Goal: Transaction & Acquisition: Purchase product/service

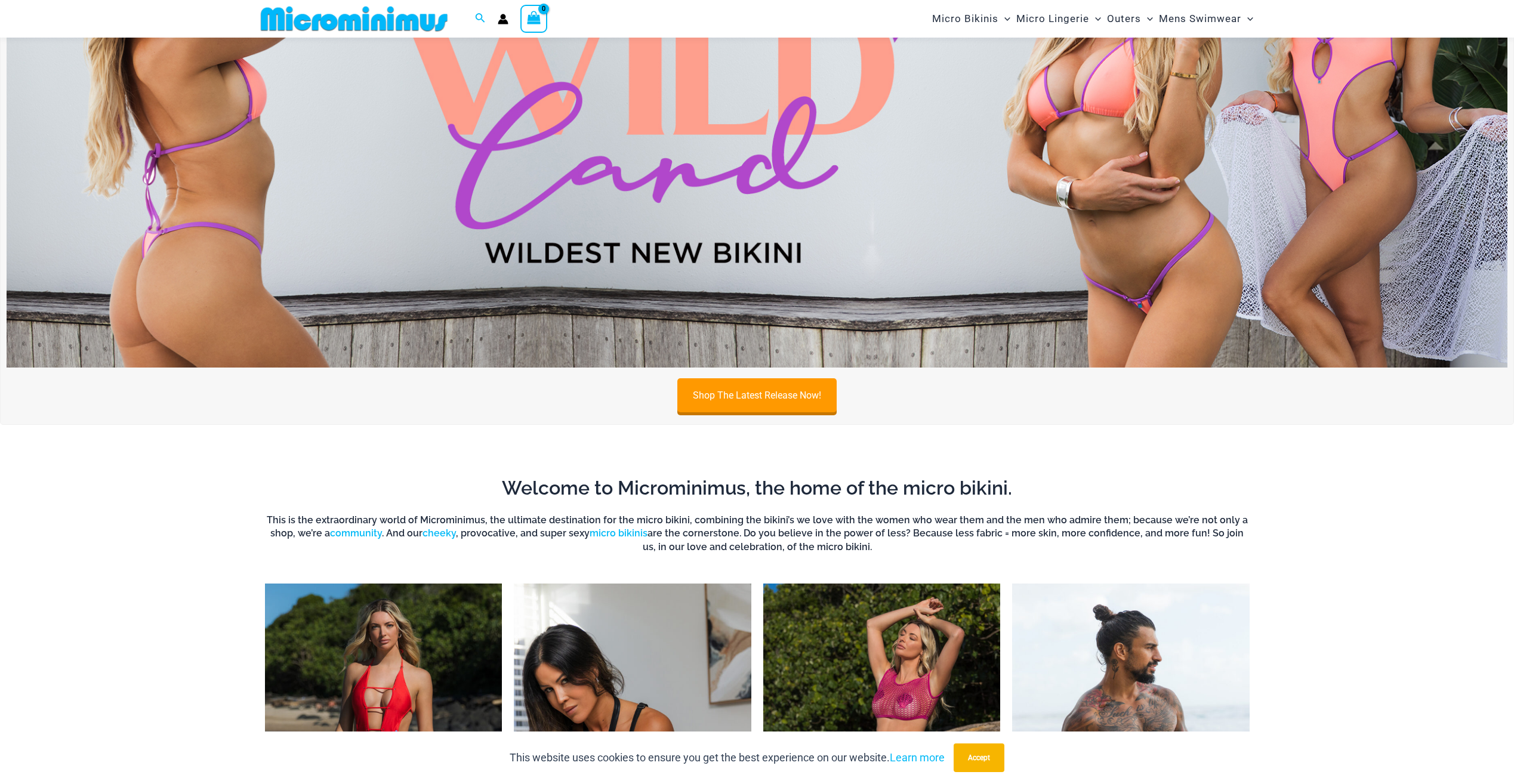
scroll to position [1124, 0]
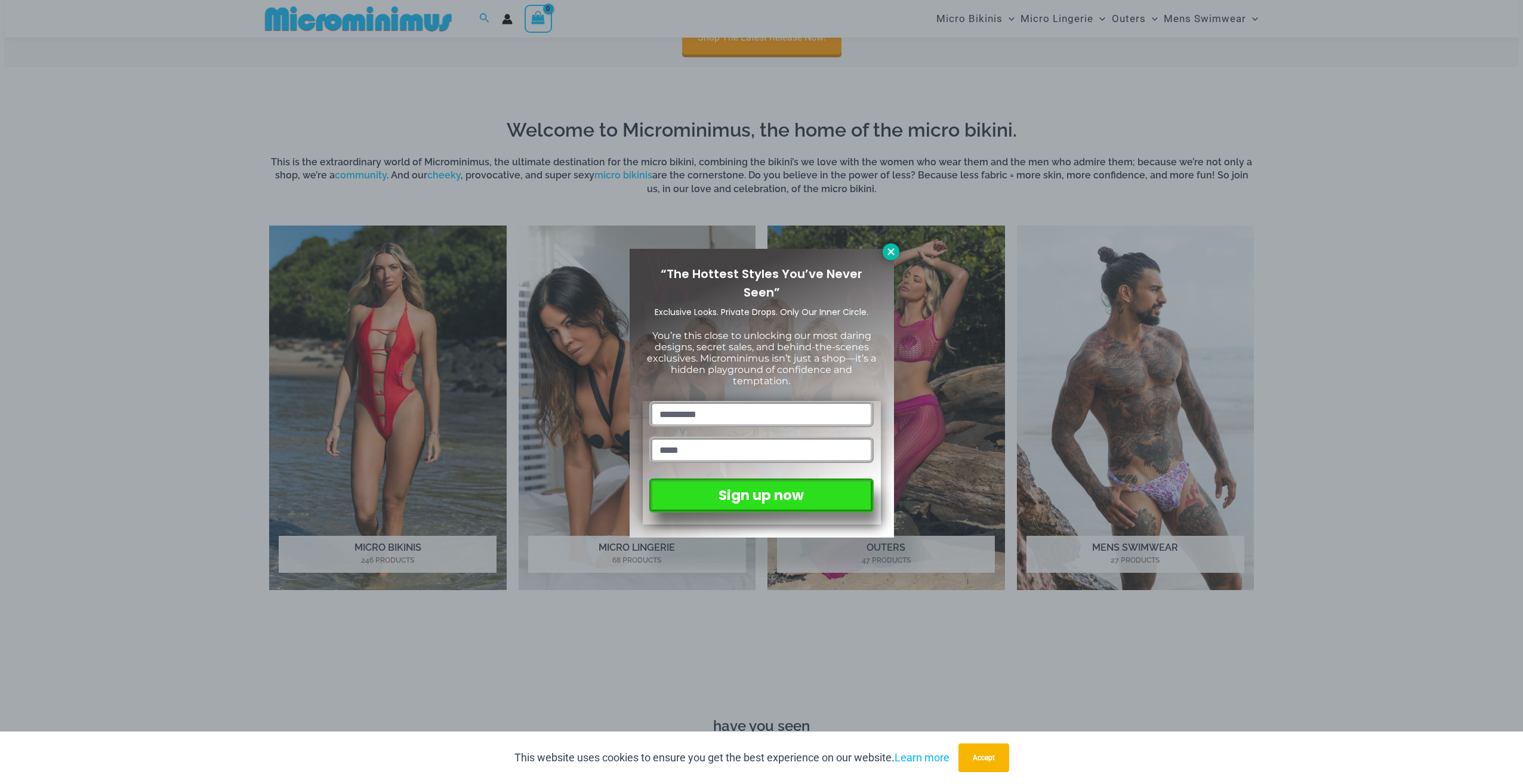
click at [890, 256] on icon at bounding box center [891, 252] width 11 height 11
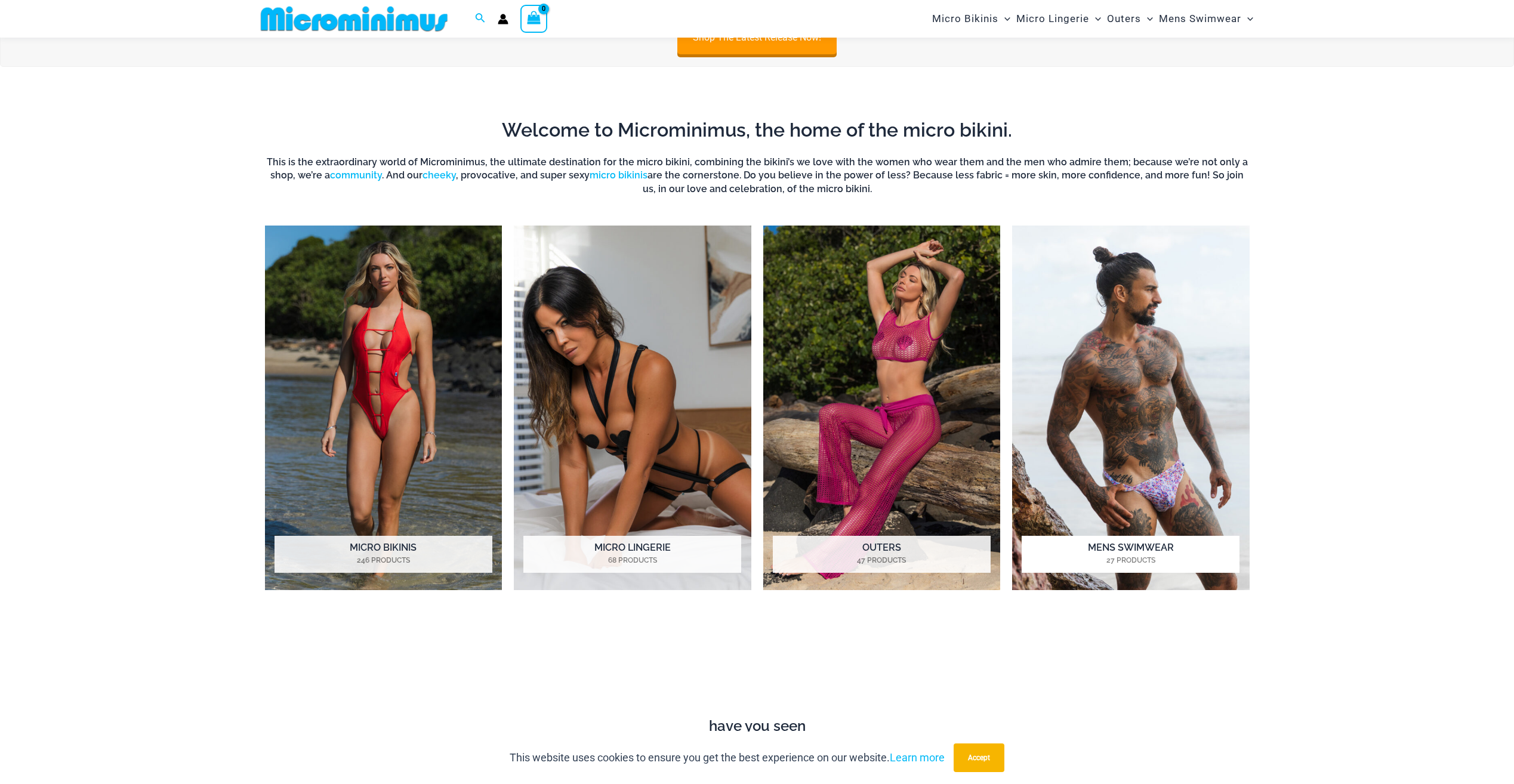
click at [1173, 392] on img "Visit product category Mens Swimwear" at bounding box center [1130, 408] width 238 height 365
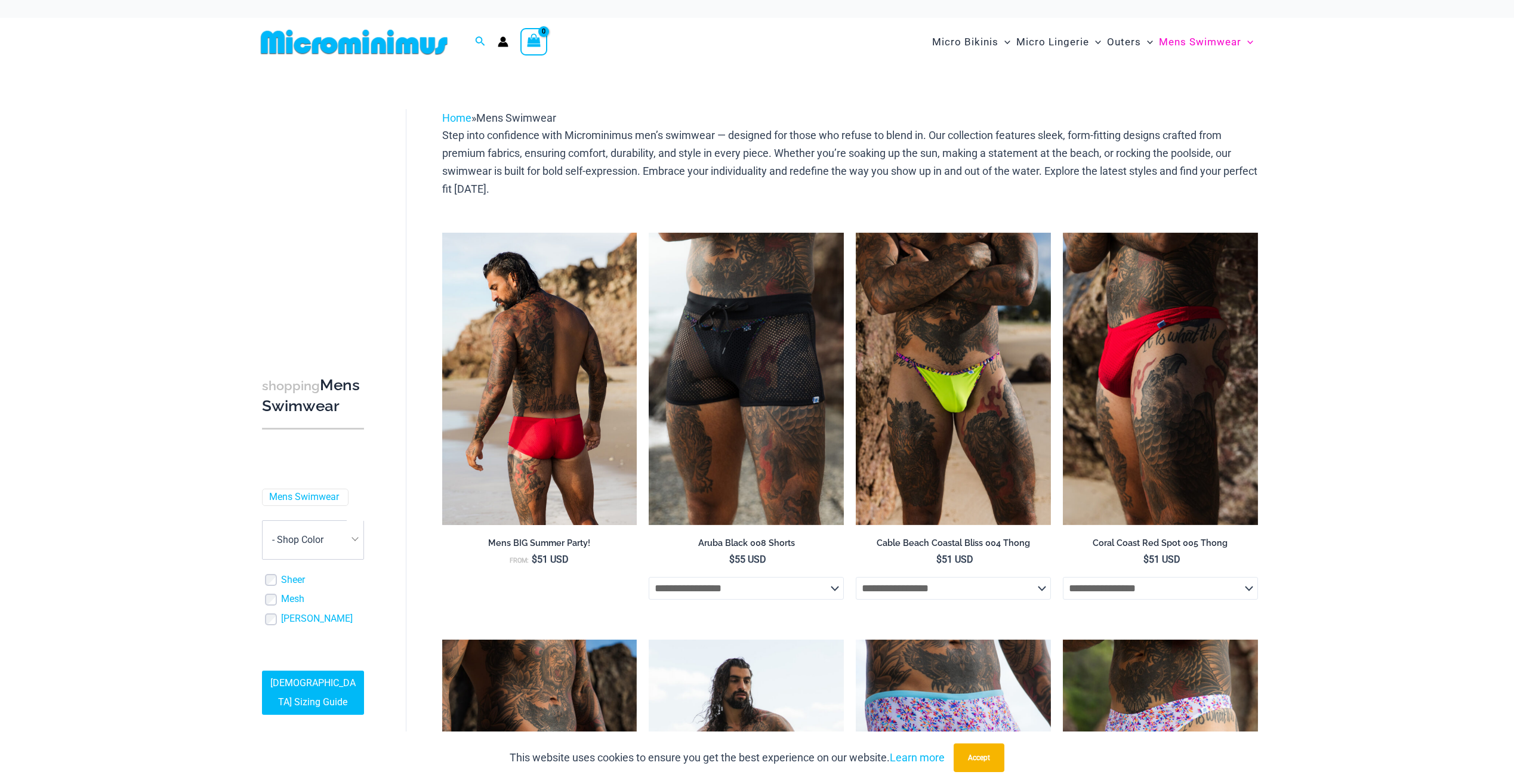
click at [607, 395] on img at bounding box center [540, 379] width 195 height 292
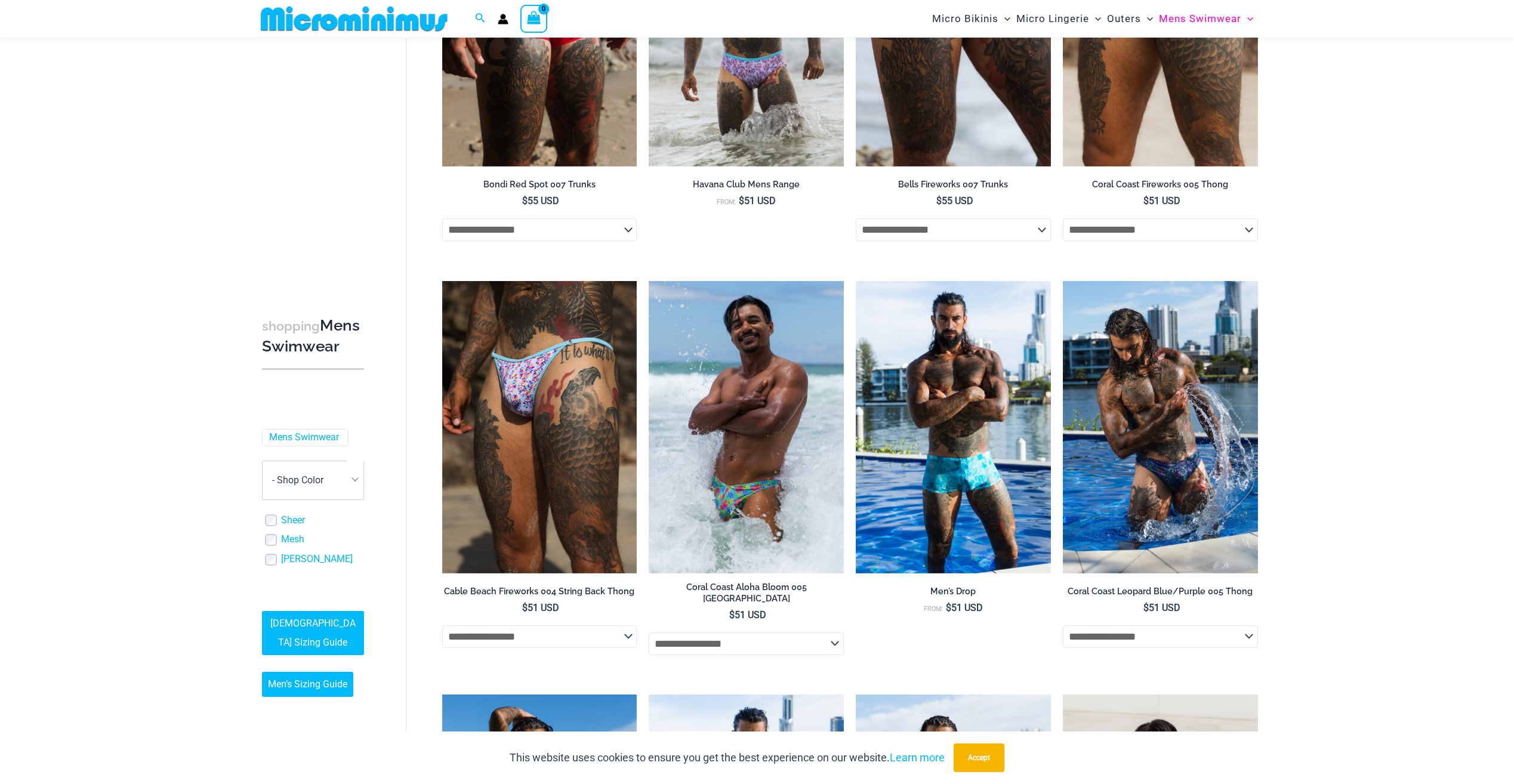
scroll to position [766, 0]
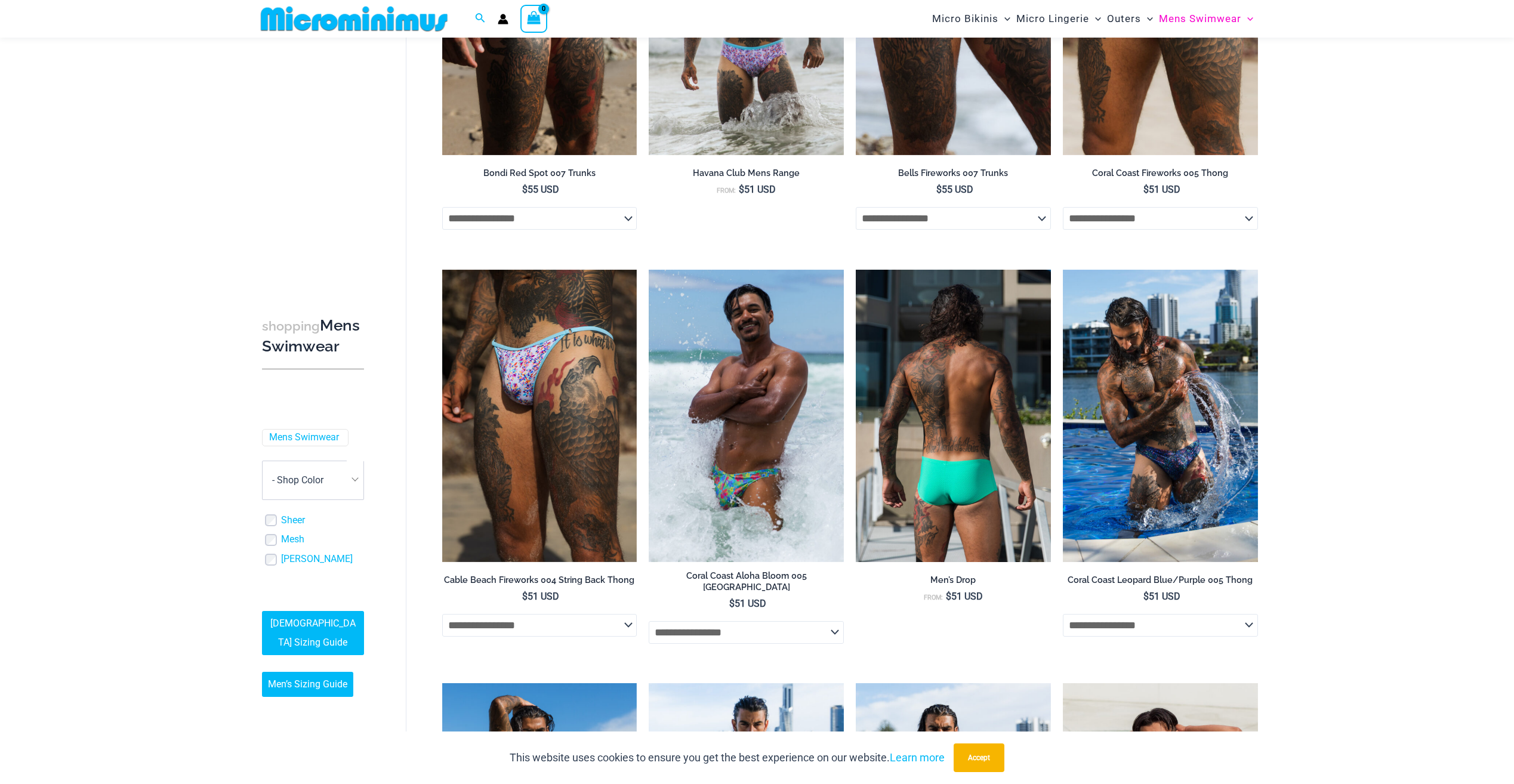
click at [904, 438] on img at bounding box center [953, 415] width 195 height 292
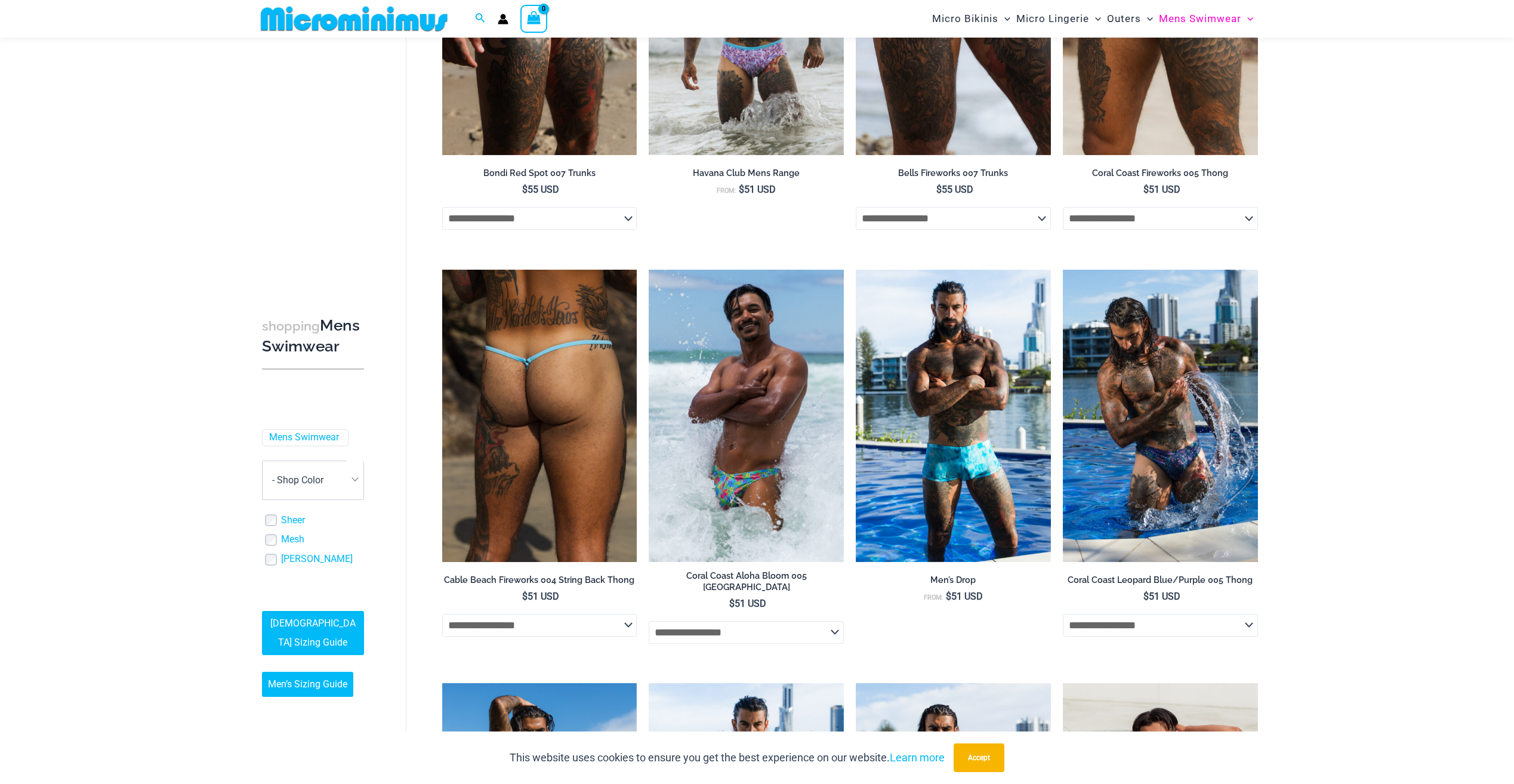
click at [570, 463] on img at bounding box center [540, 415] width 195 height 292
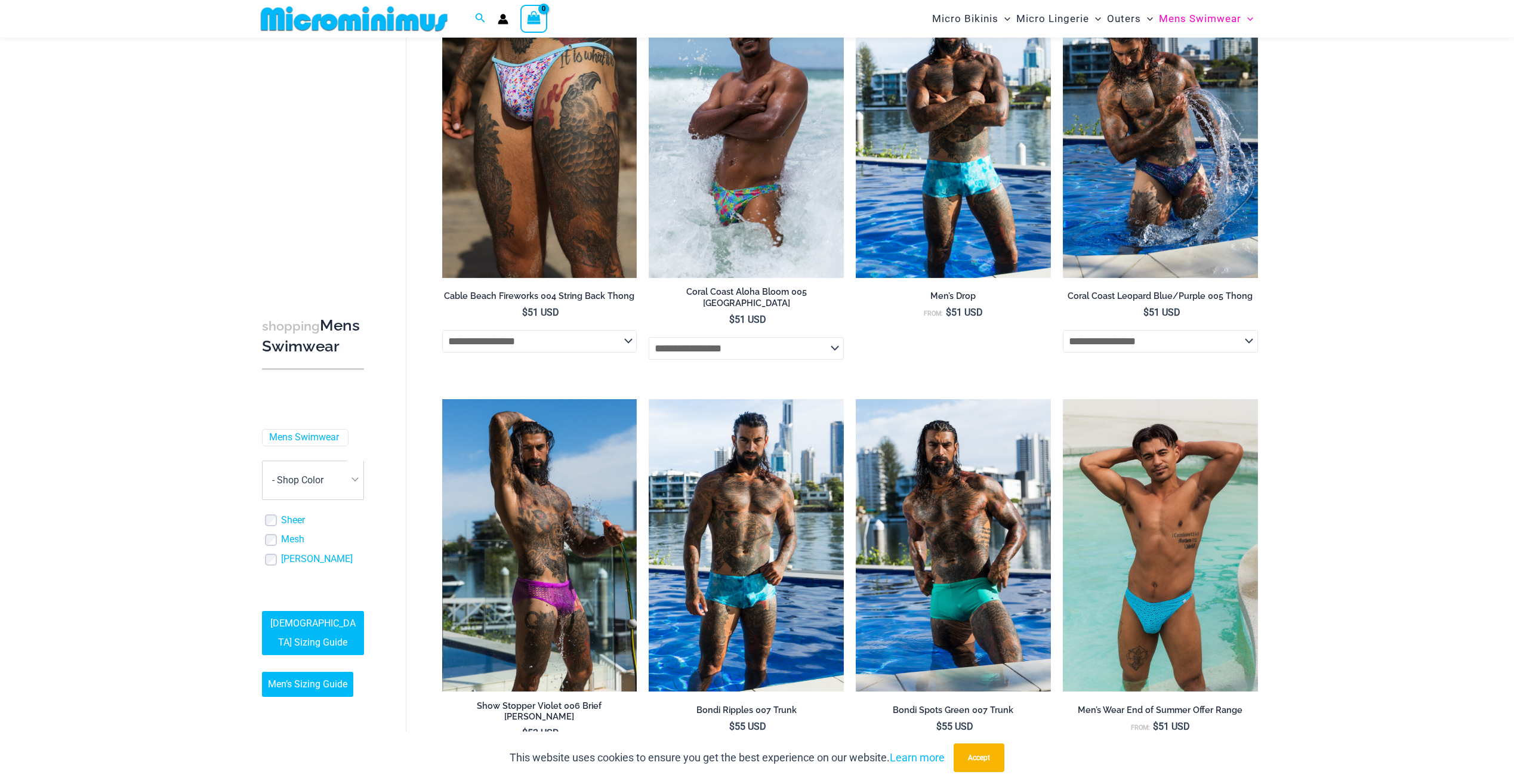
scroll to position [1064, 0]
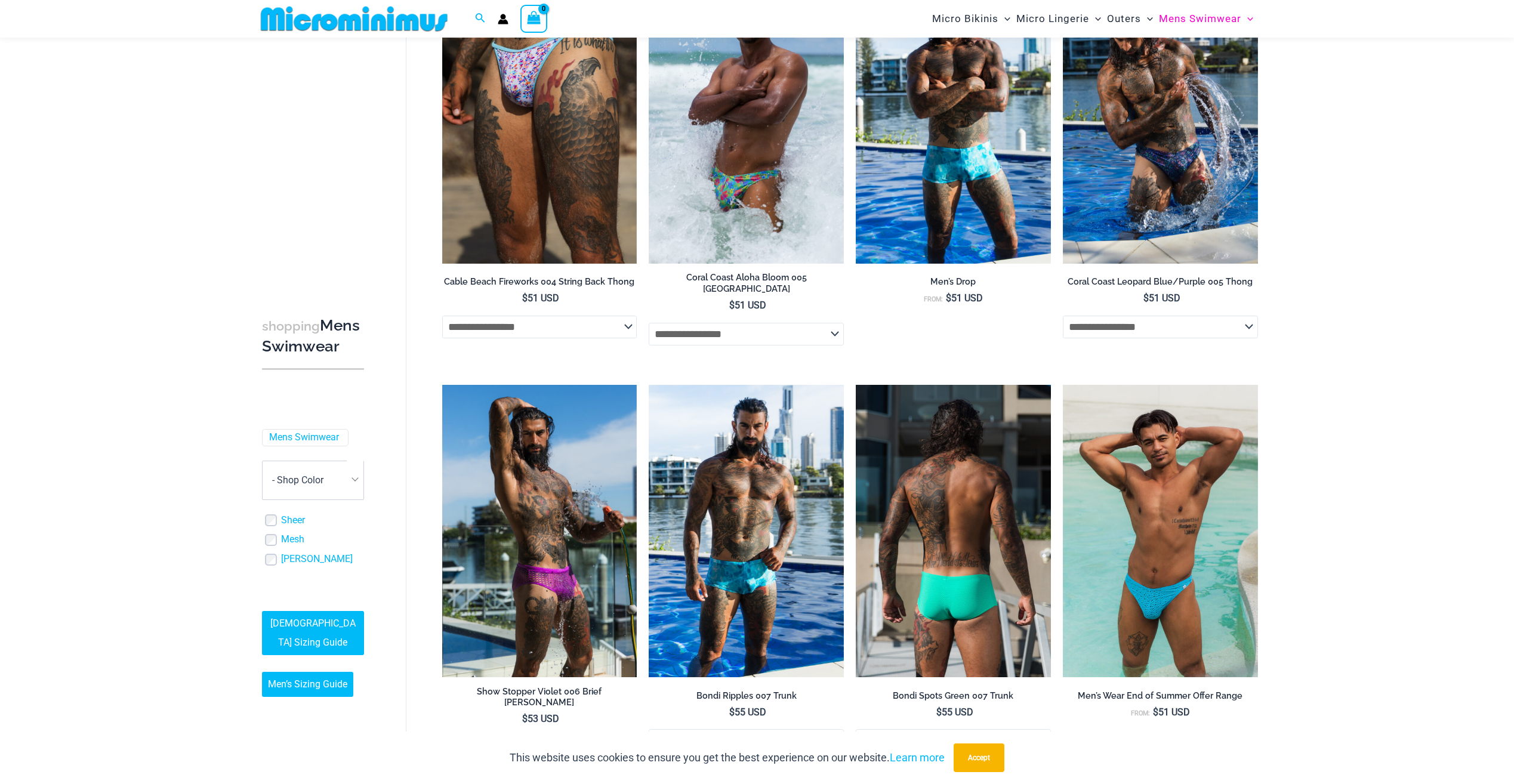
click at [994, 515] on img at bounding box center [953, 530] width 195 height 292
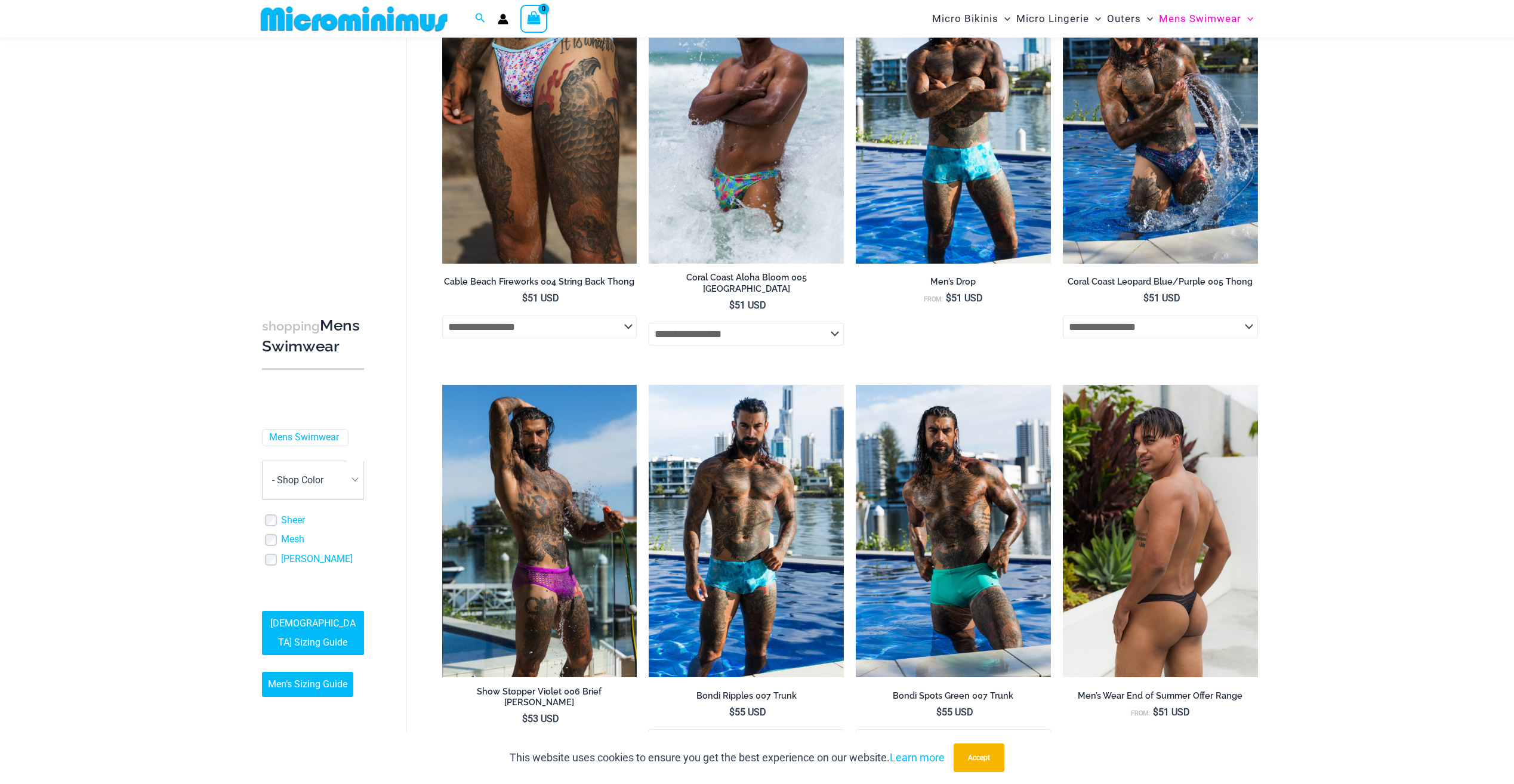
click at [1159, 565] on img at bounding box center [1160, 530] width 195 height 292
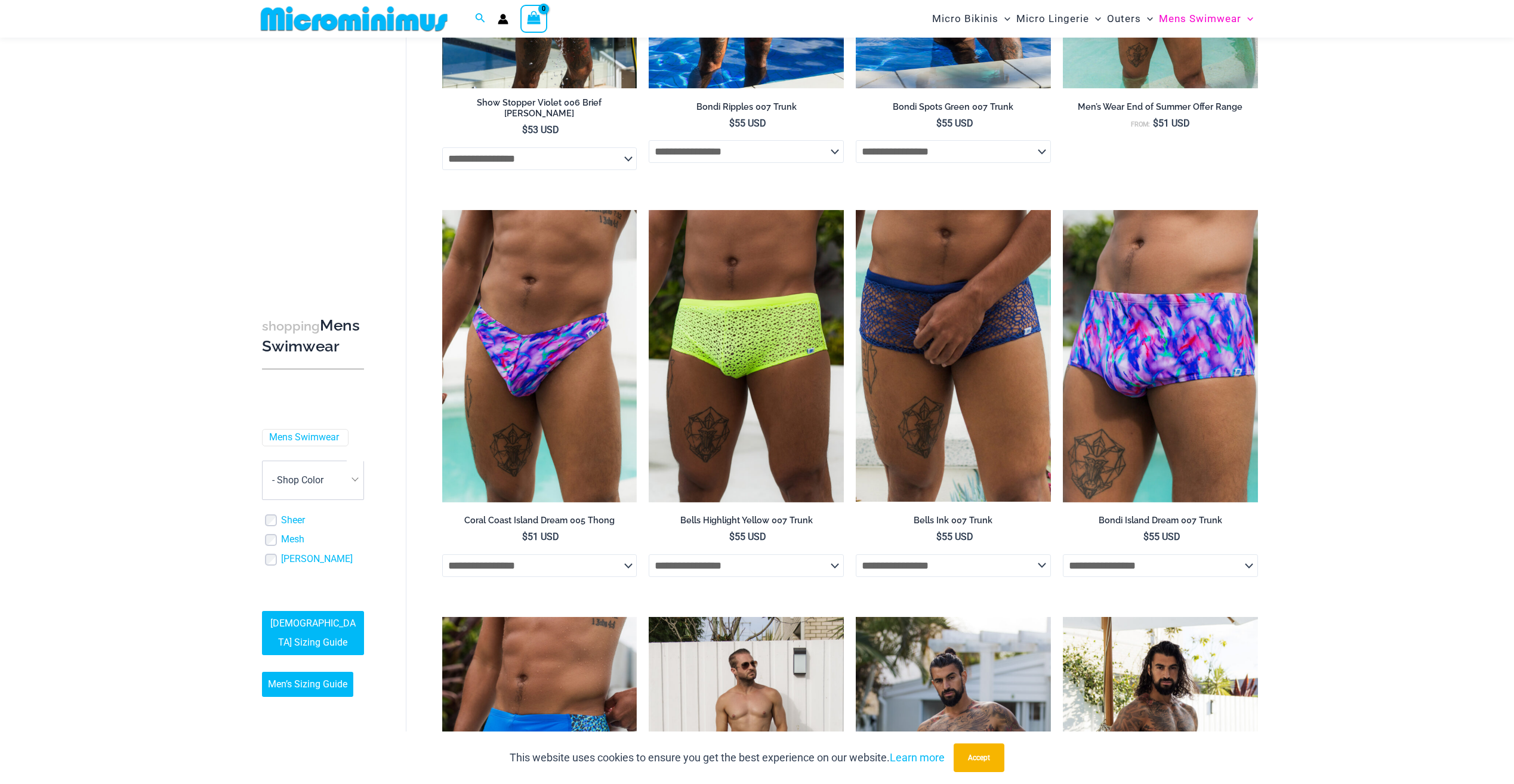
scroll to position [1482, 0]
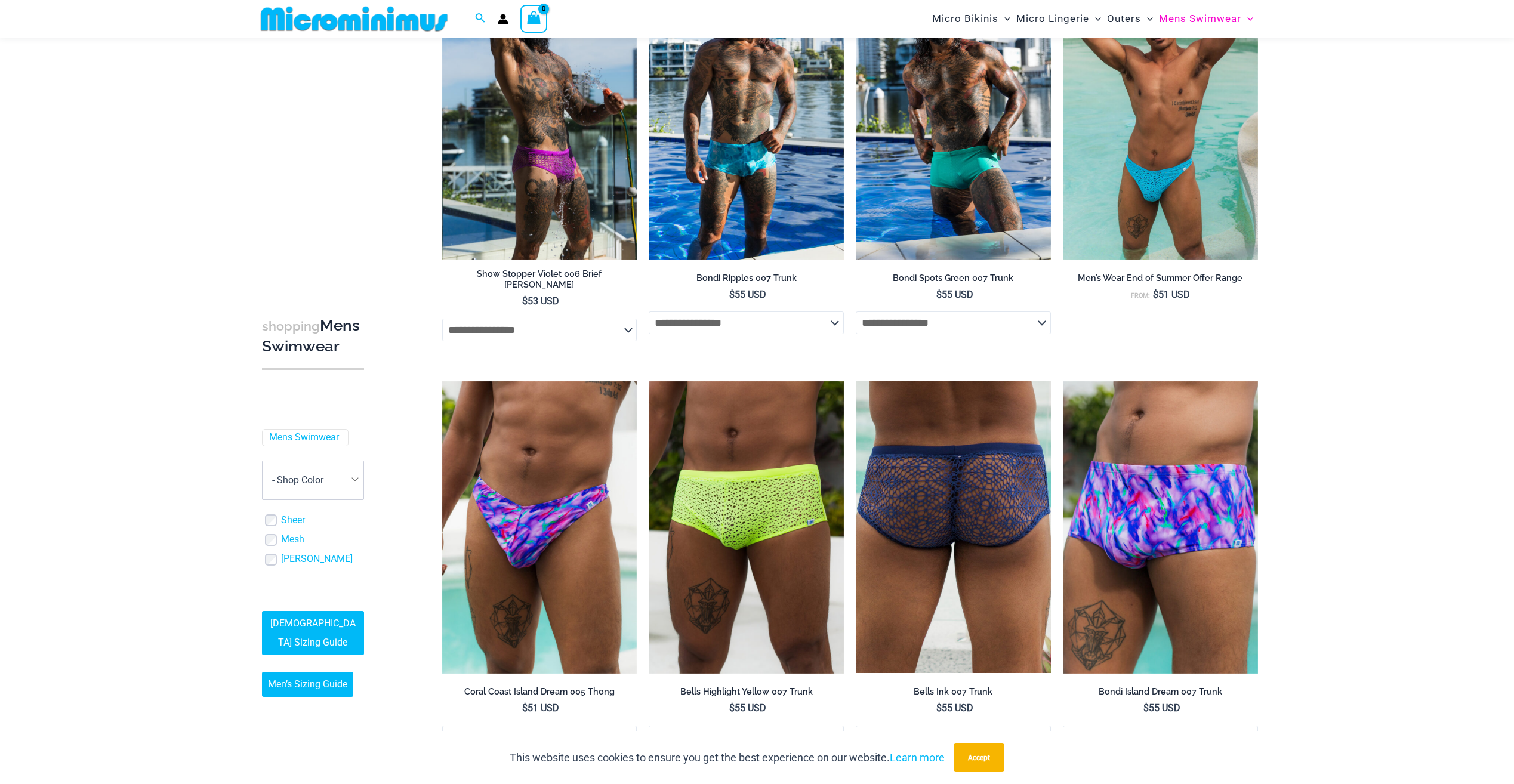
click at [987, 488] on img at bounding box center [953, 527] width 195 height 292
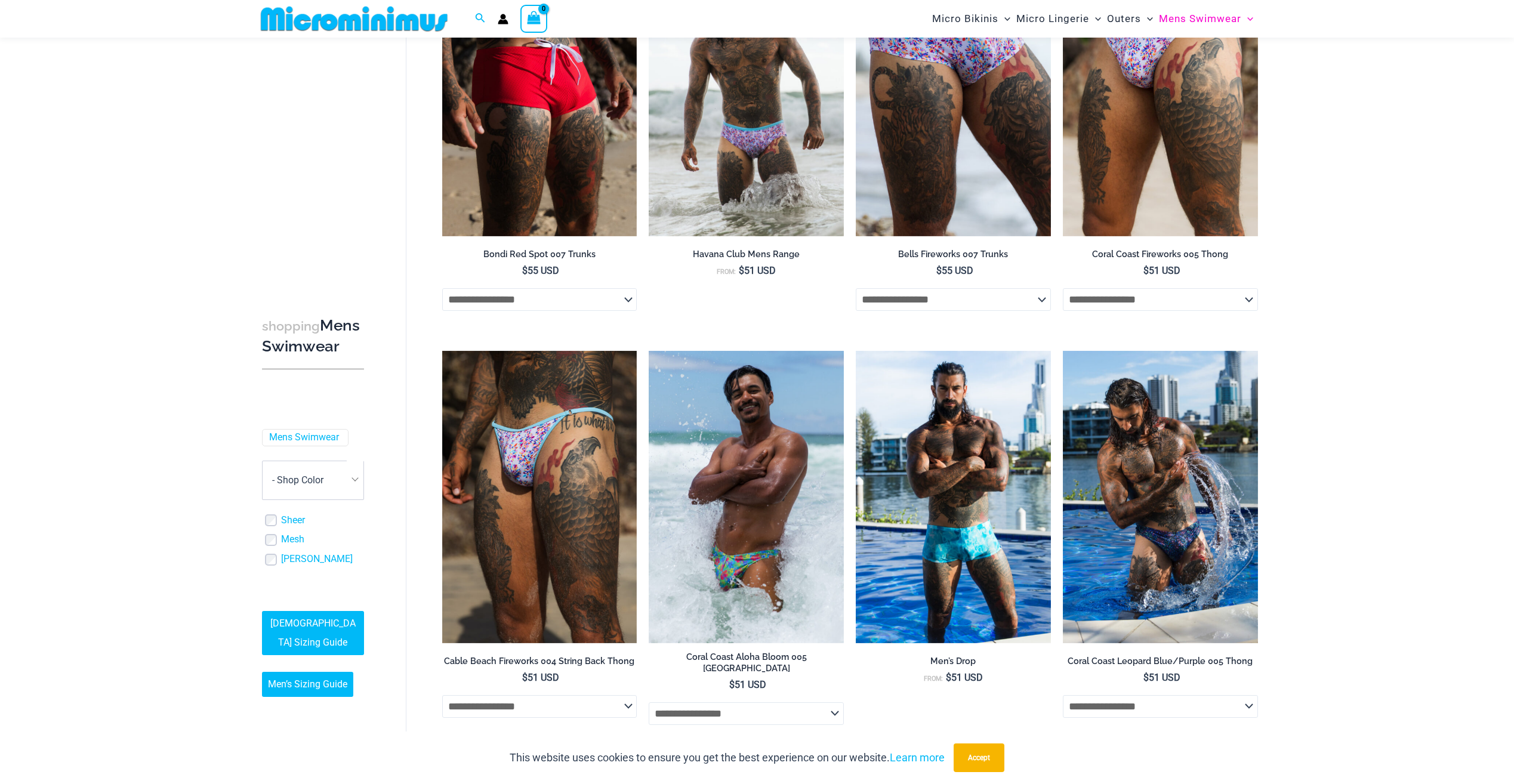
scroll to position [766, 0]
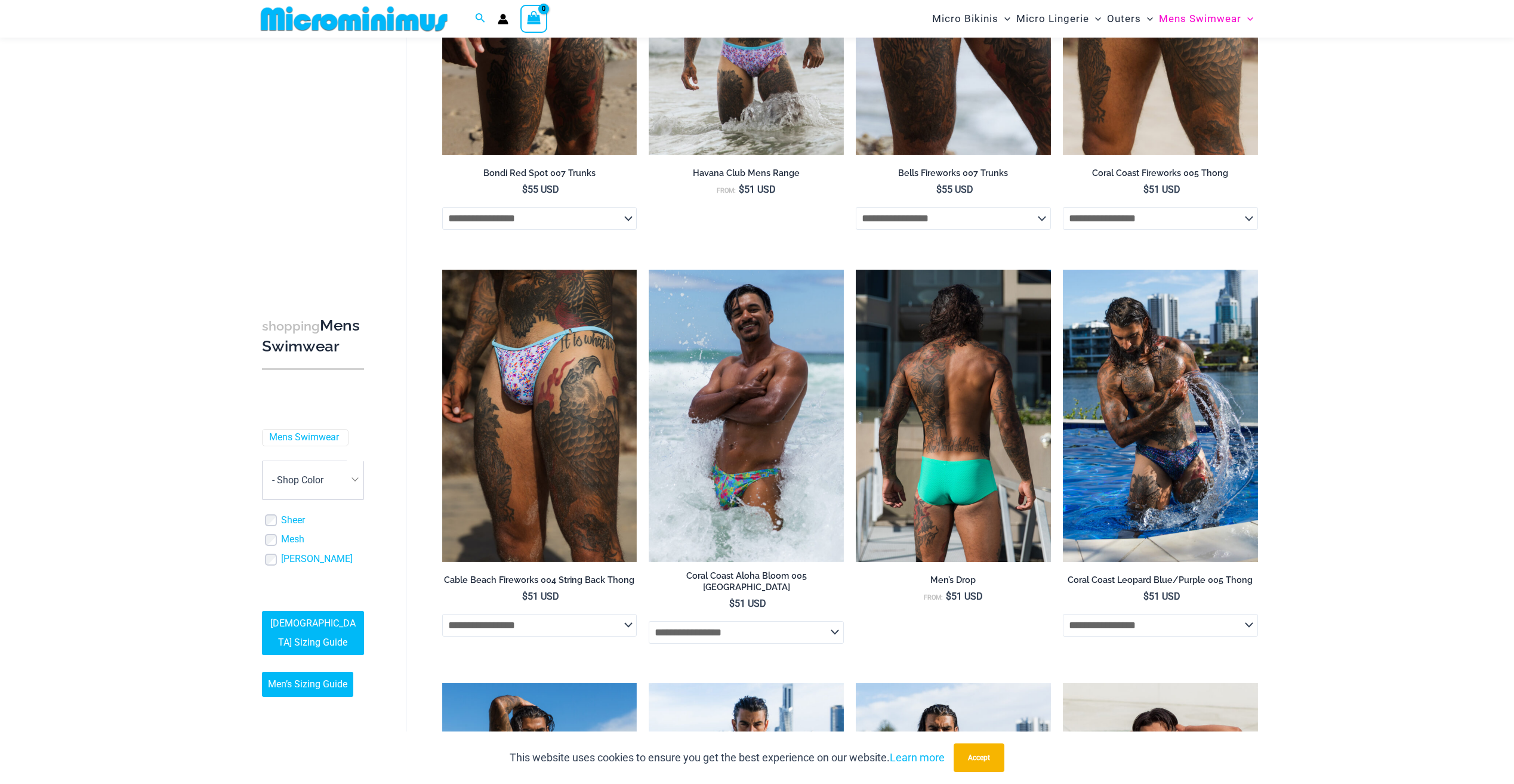
click at [1020, 487] on img at bounding box center [953, 415] width 195 height 292
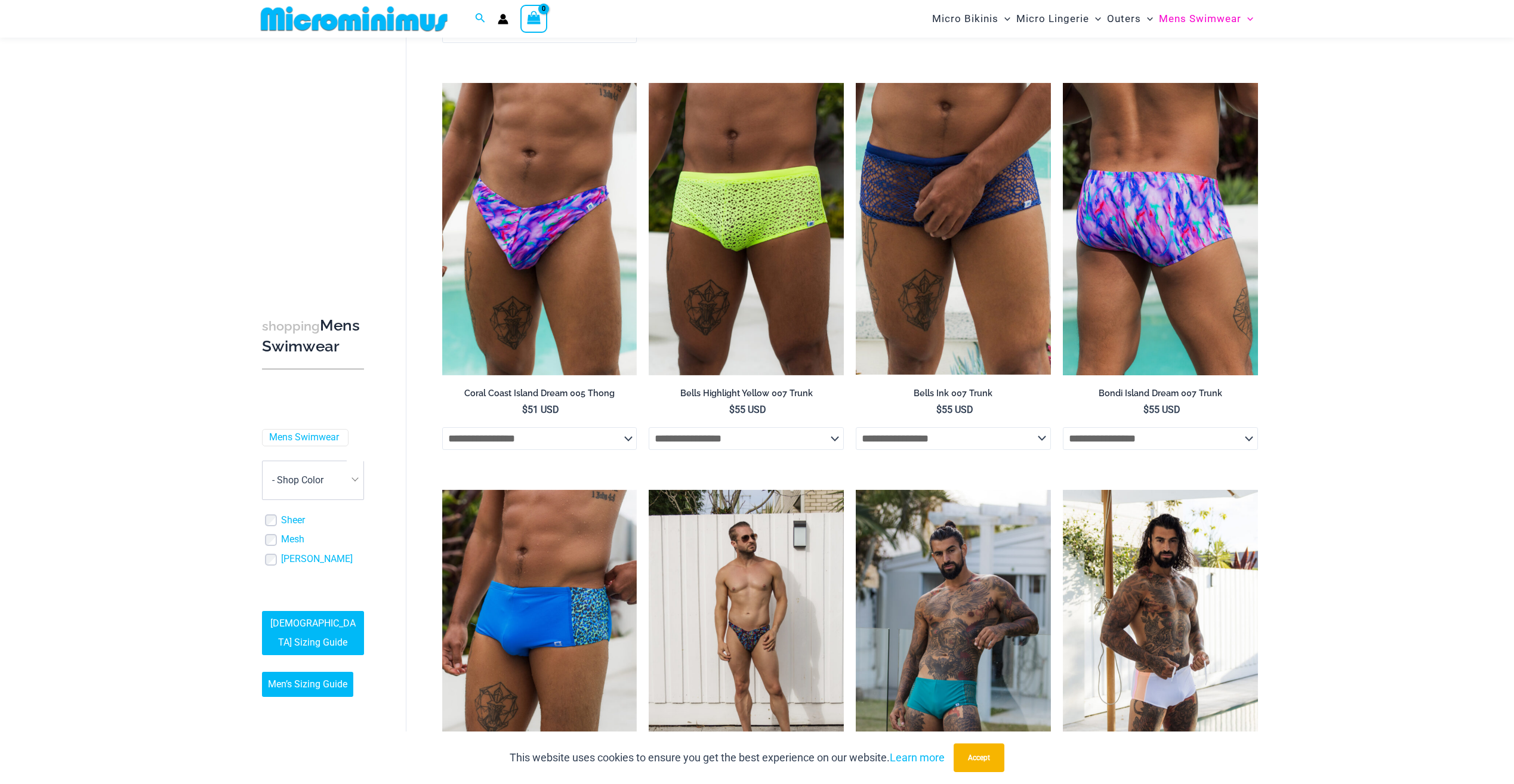
scroll to position [2317, 0]
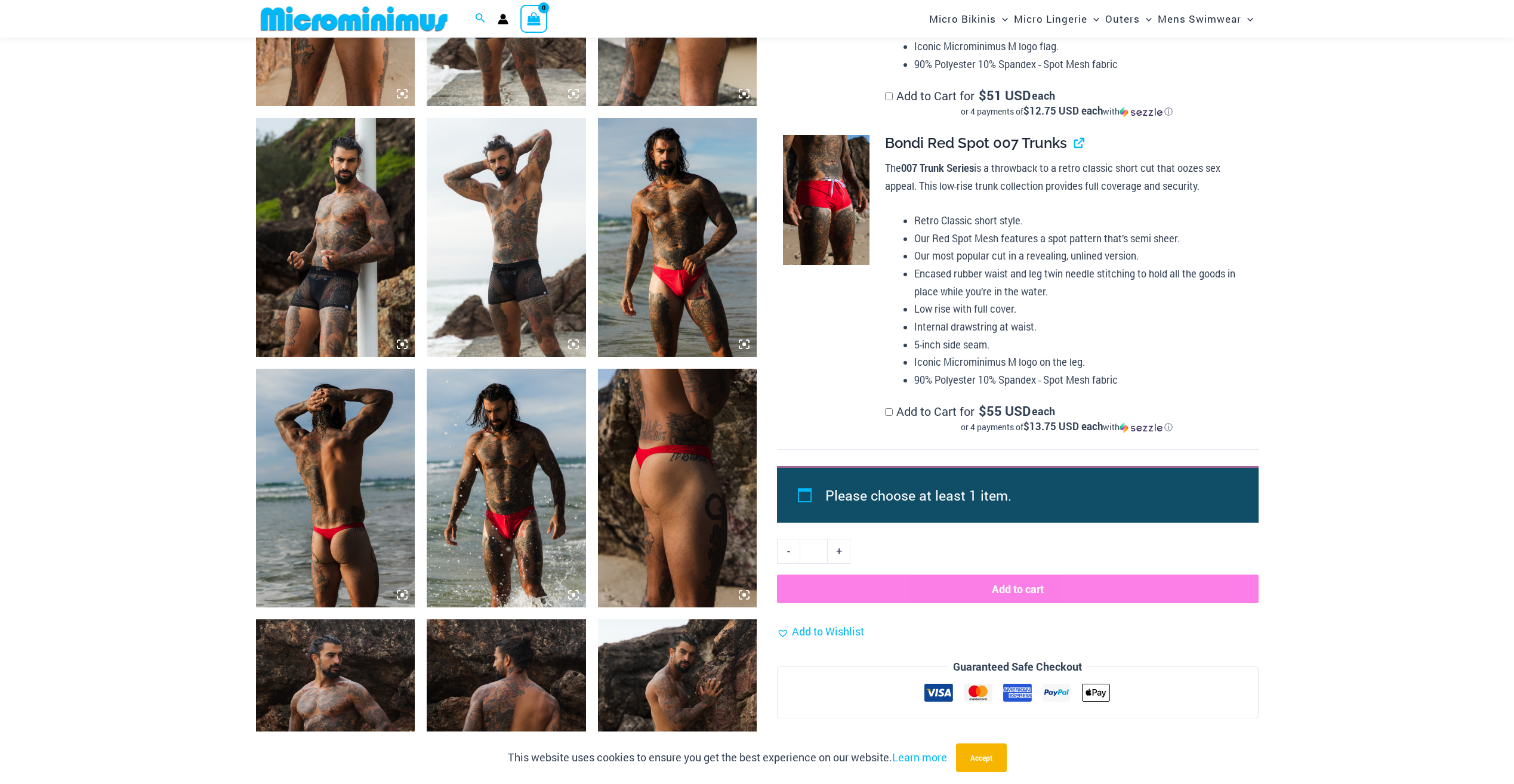
scroll to position [1658, 0]
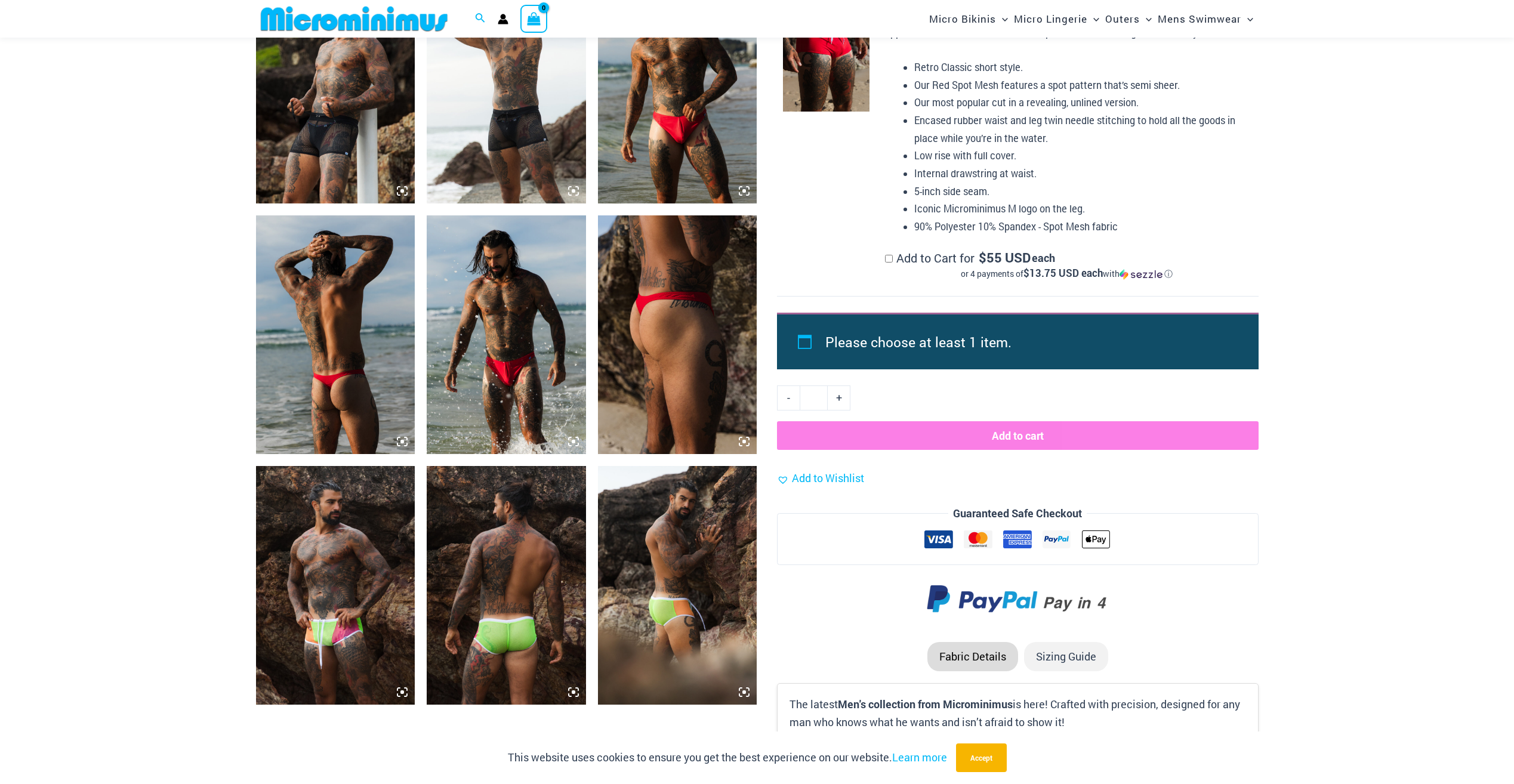
click at [341, 634] on img at bounding box center [335, 584] width 160 height 238
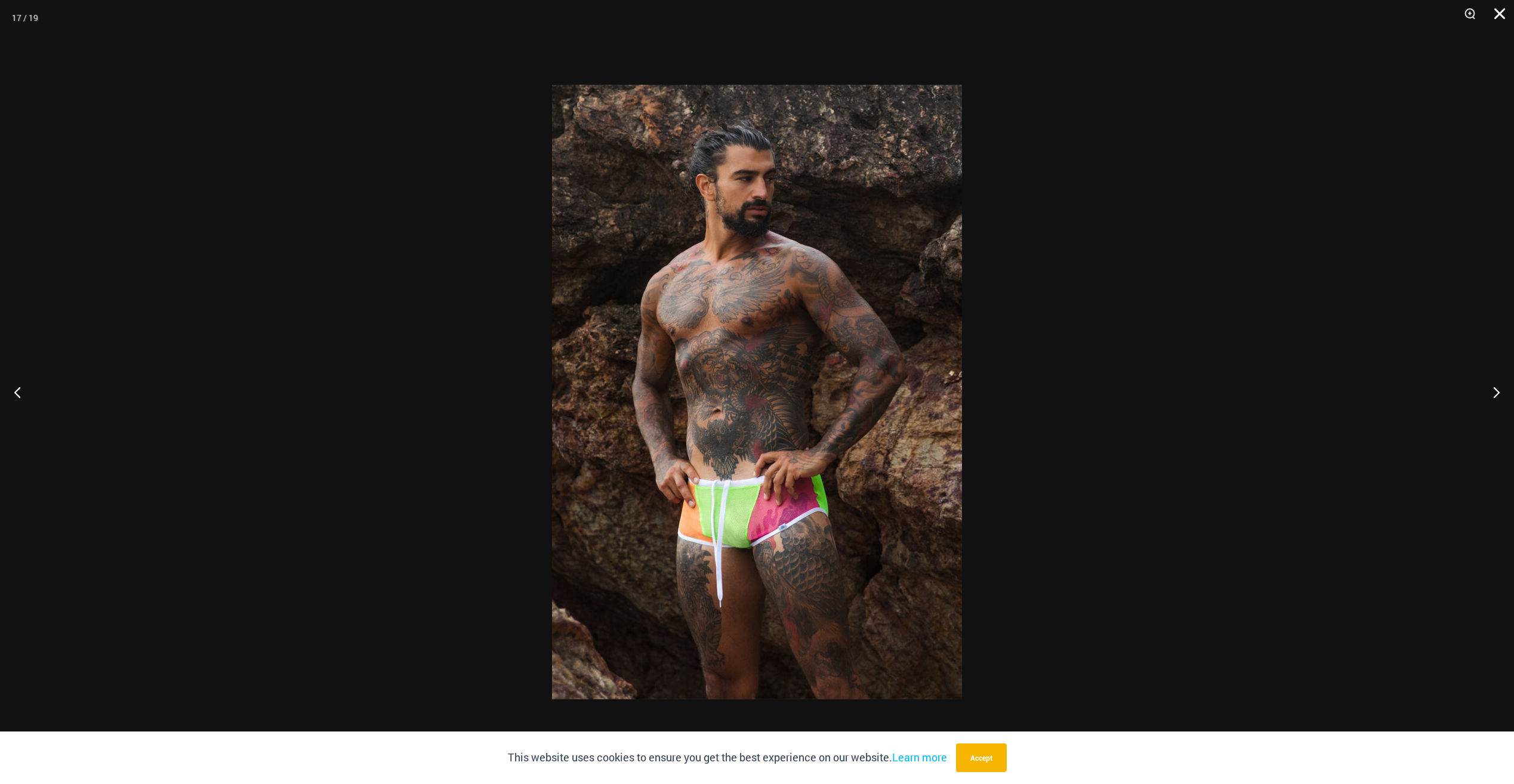
click at [1491, 10] on button "Close" at bounding box center [1495, 18] width 30 height 36
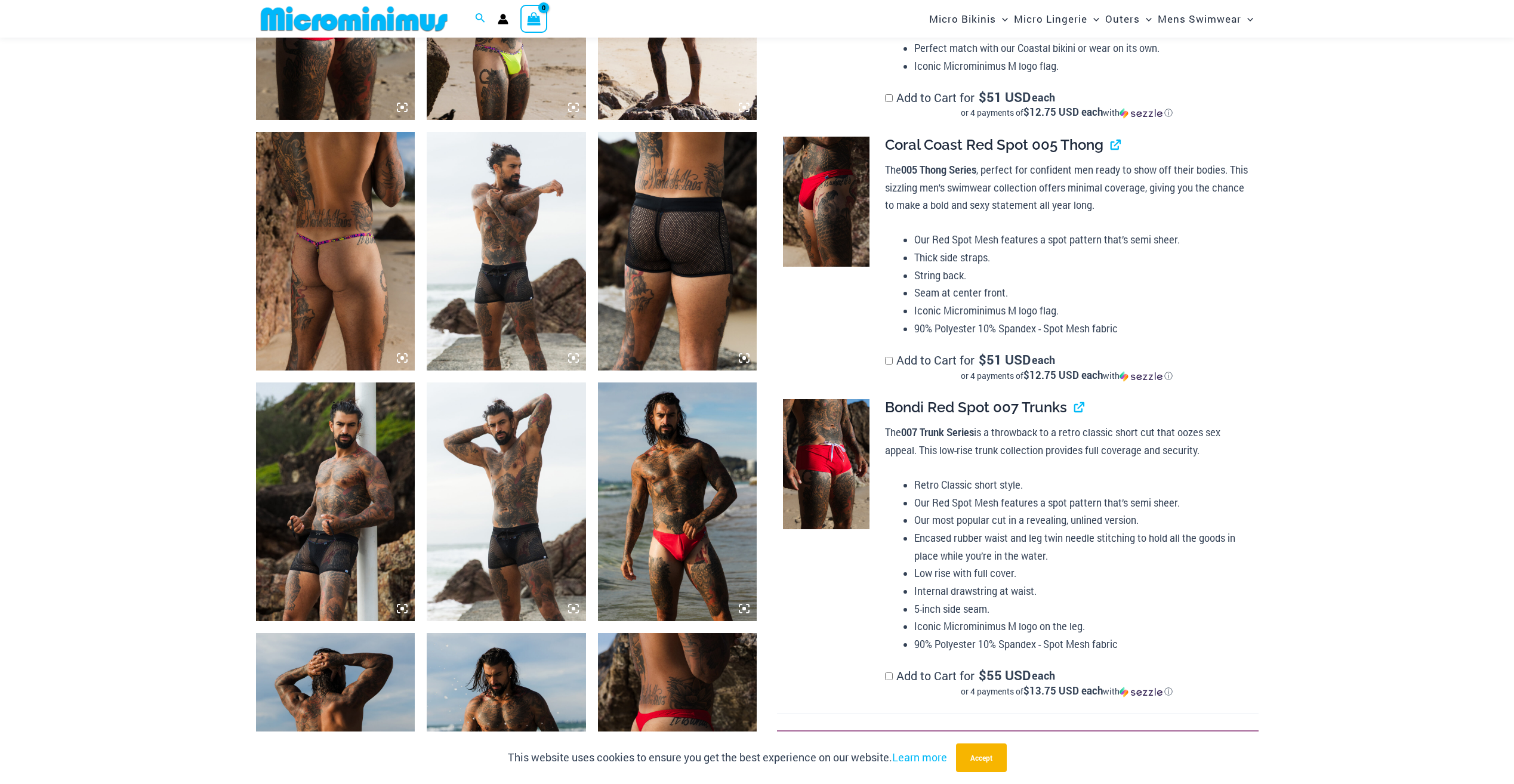
scroll to position [883, 0]
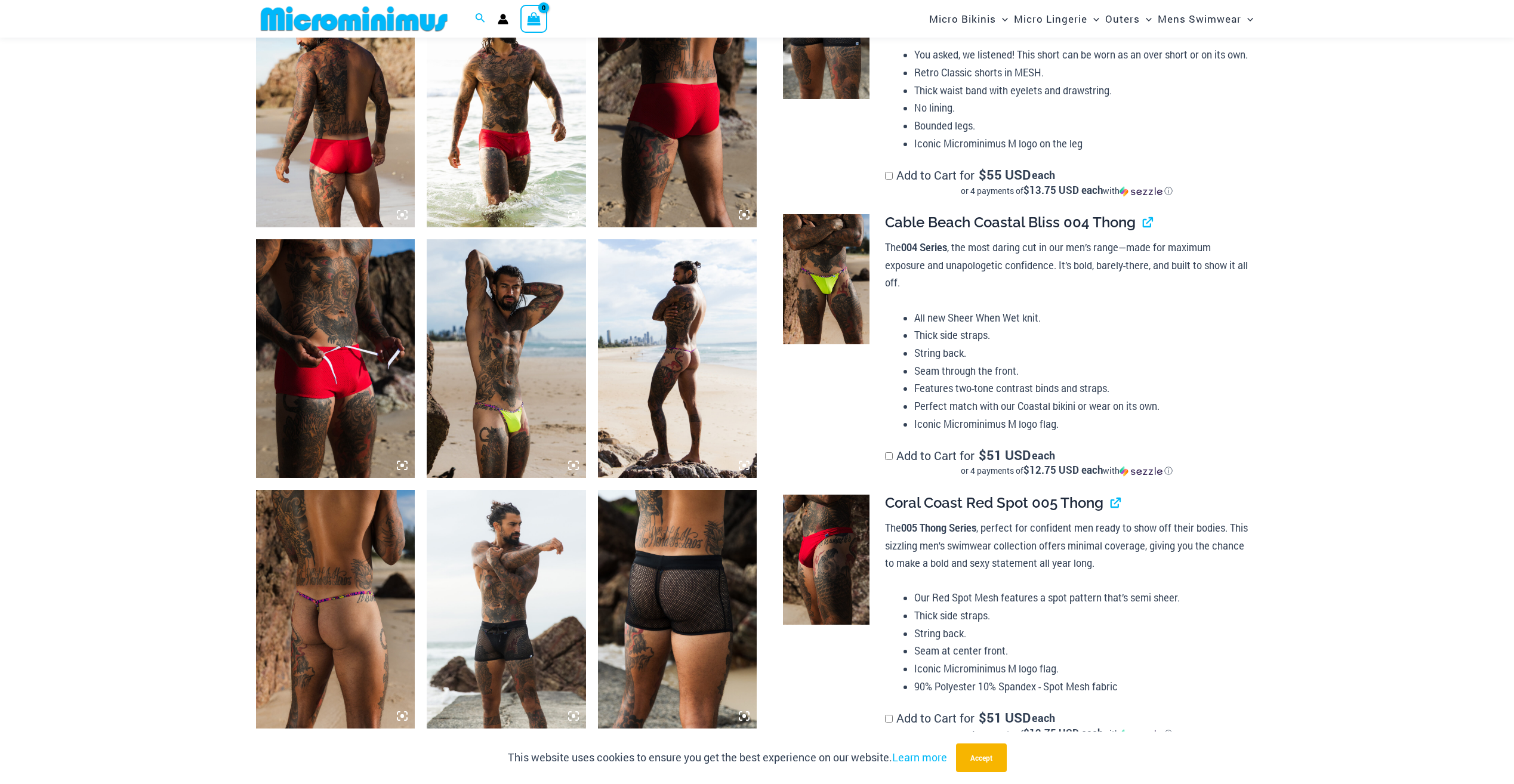
click at [375, 371] on img at bounding box center [335, 358] width 160 height 238
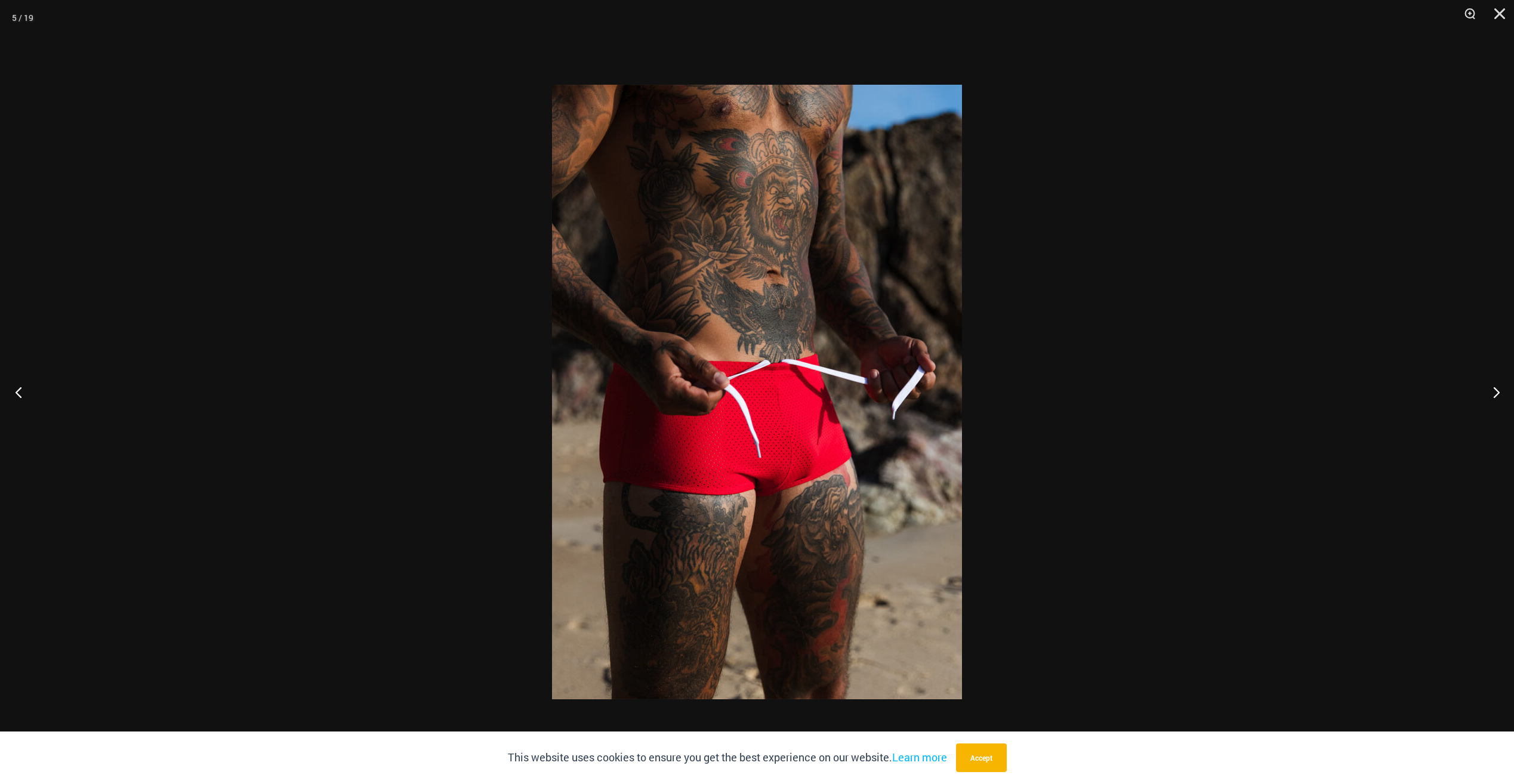
click at [17, 391] on button "Previous" at bounding box center [22, 392] width 45 height 59
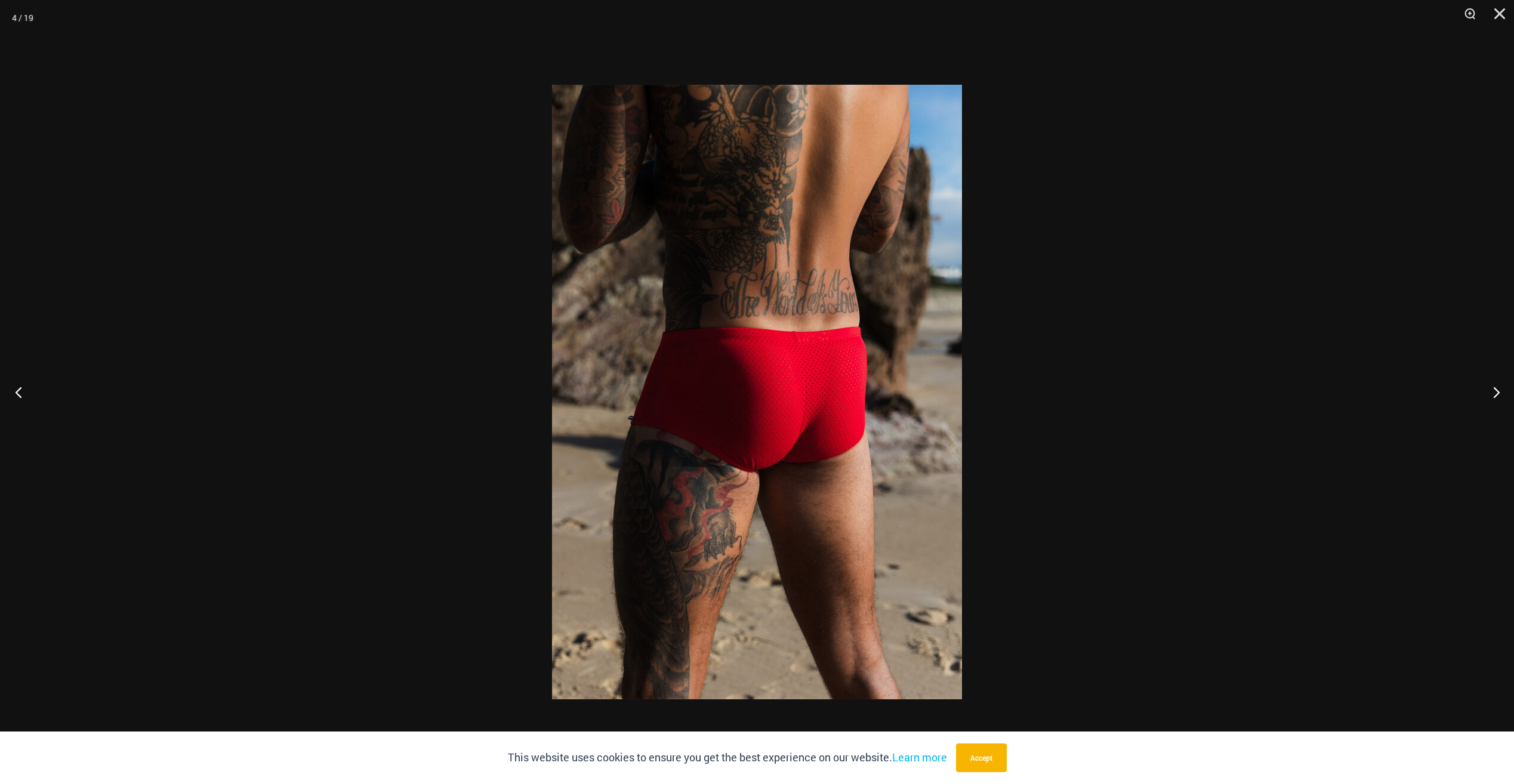
click at [18, 391] on button "Previous" at bounding box center [22, 392] width 45 height 59
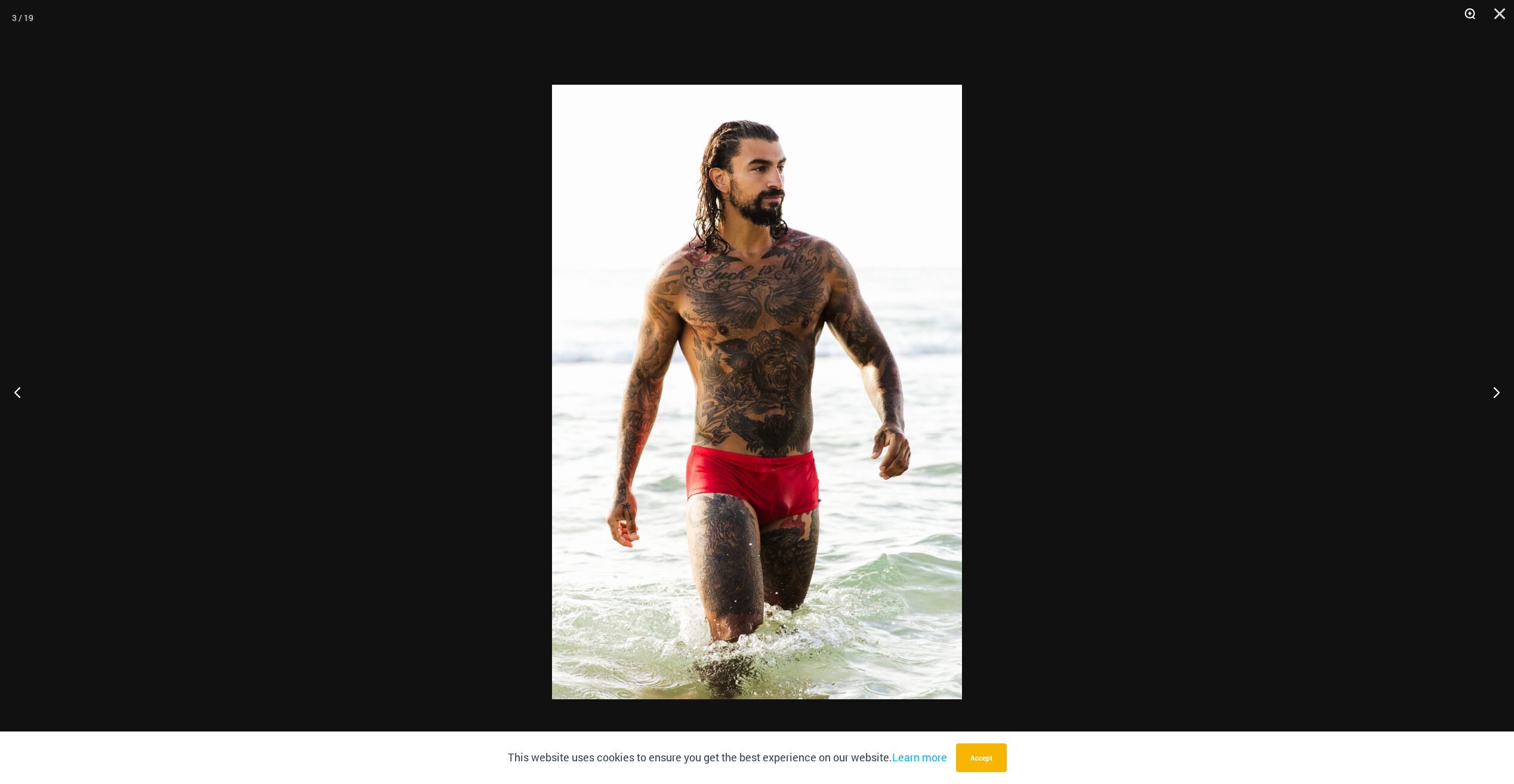
click at [1470, 10] on button "Zoom" at bounding box center [1465, 18] width 30 height 36
click at [1497, 11] on button "Close" at bounding box center [1495, 18] width 30 height 36
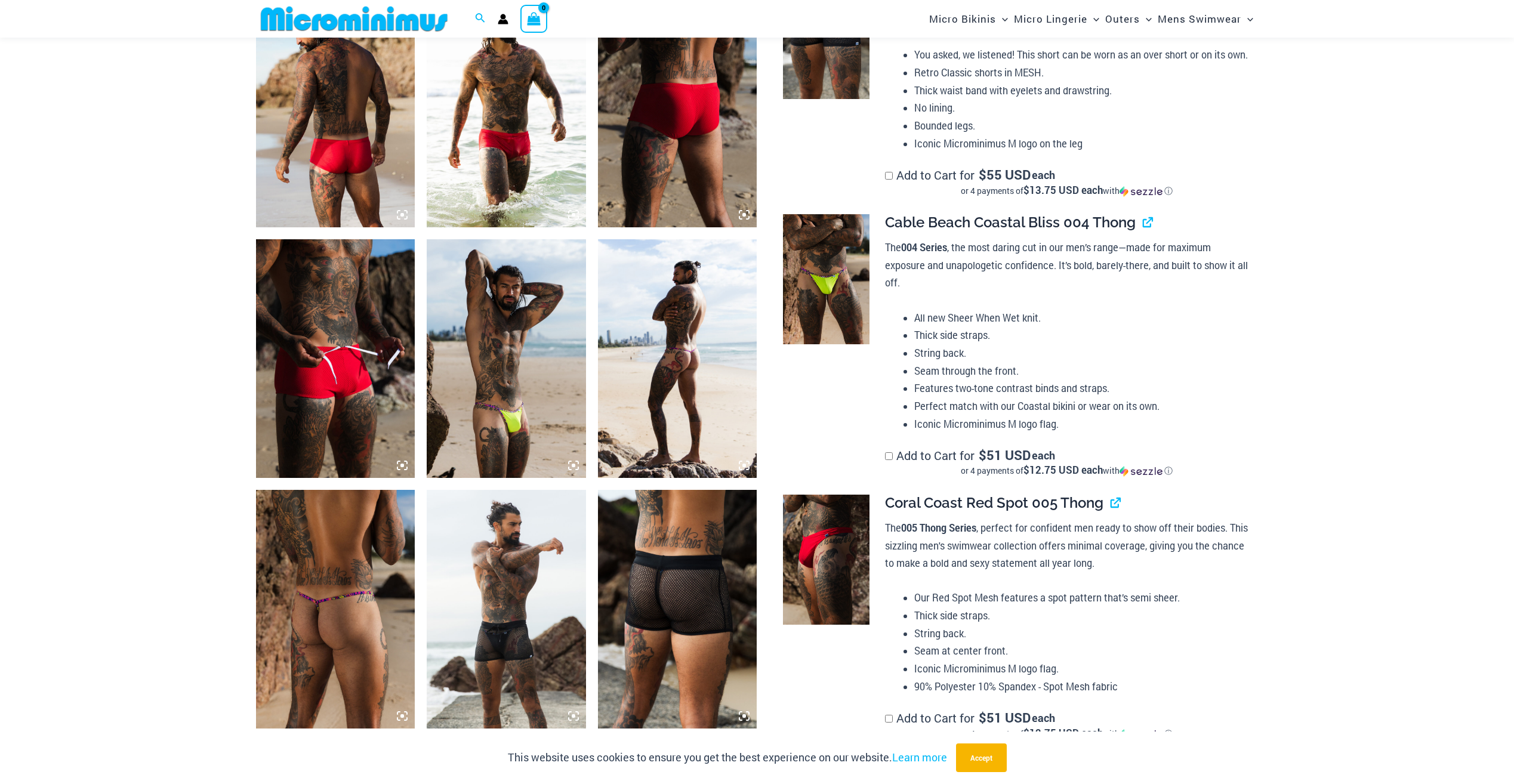
scroll to position [406, 0]
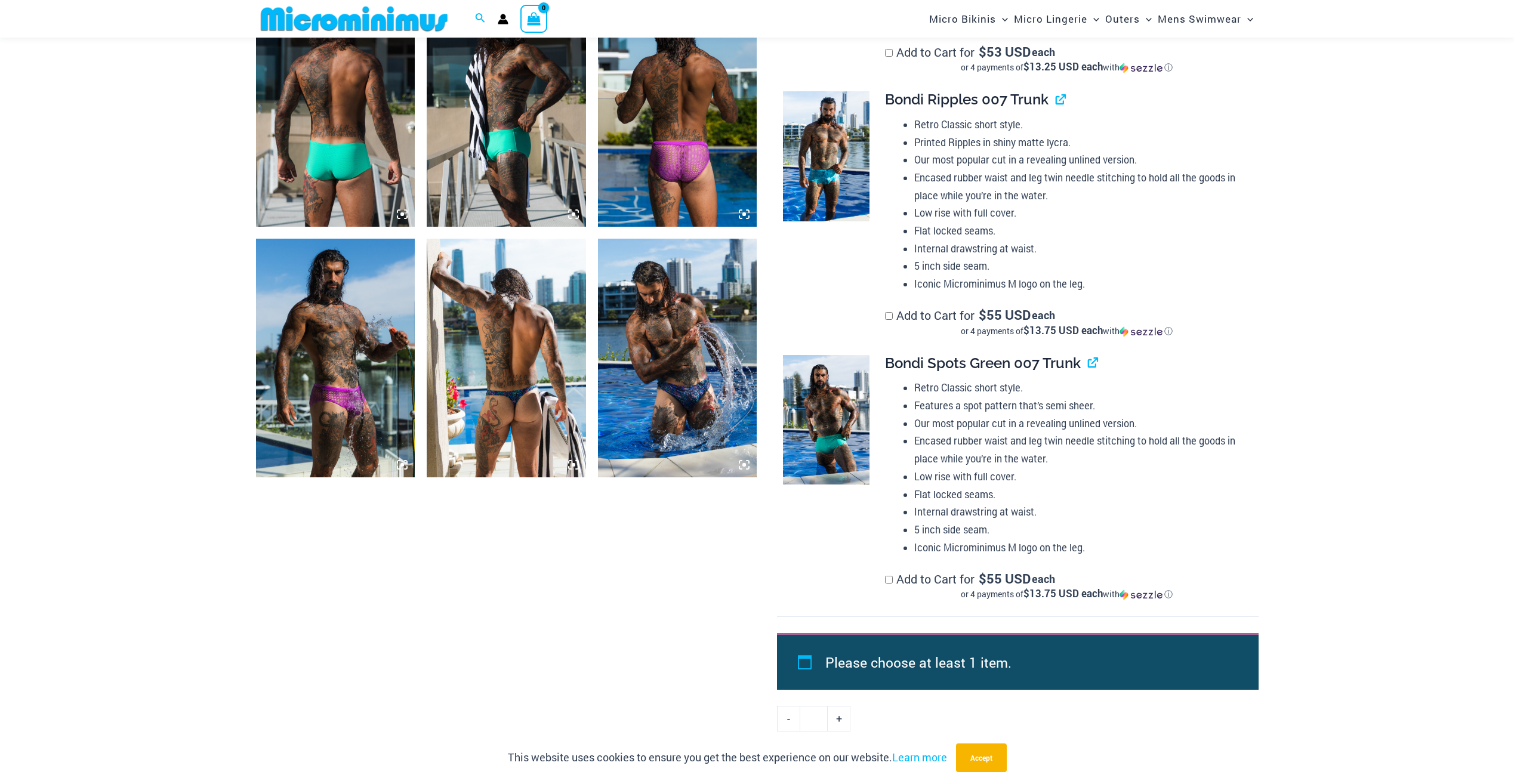
scroll to position [885, 0]
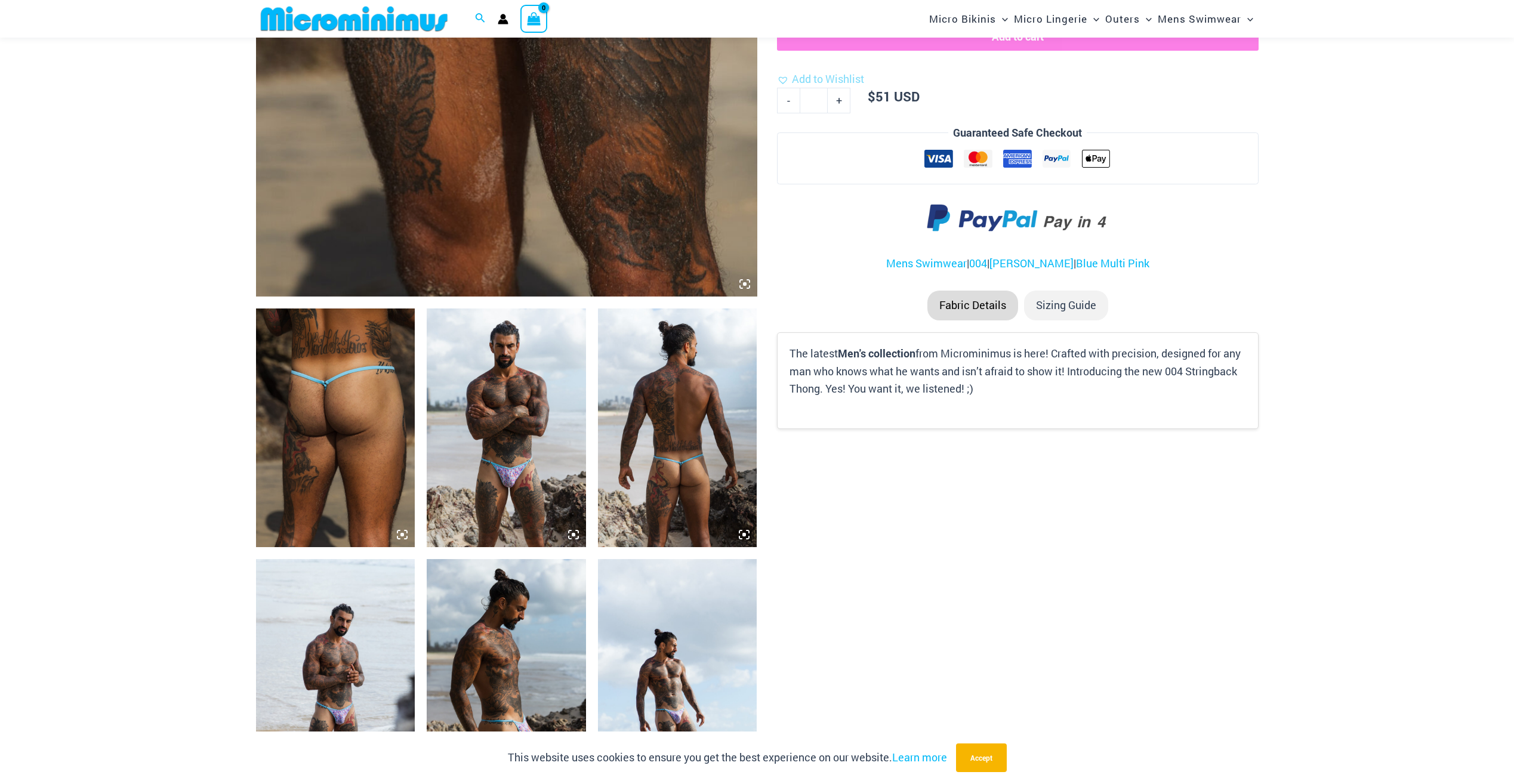
scroll to position [706, 0]
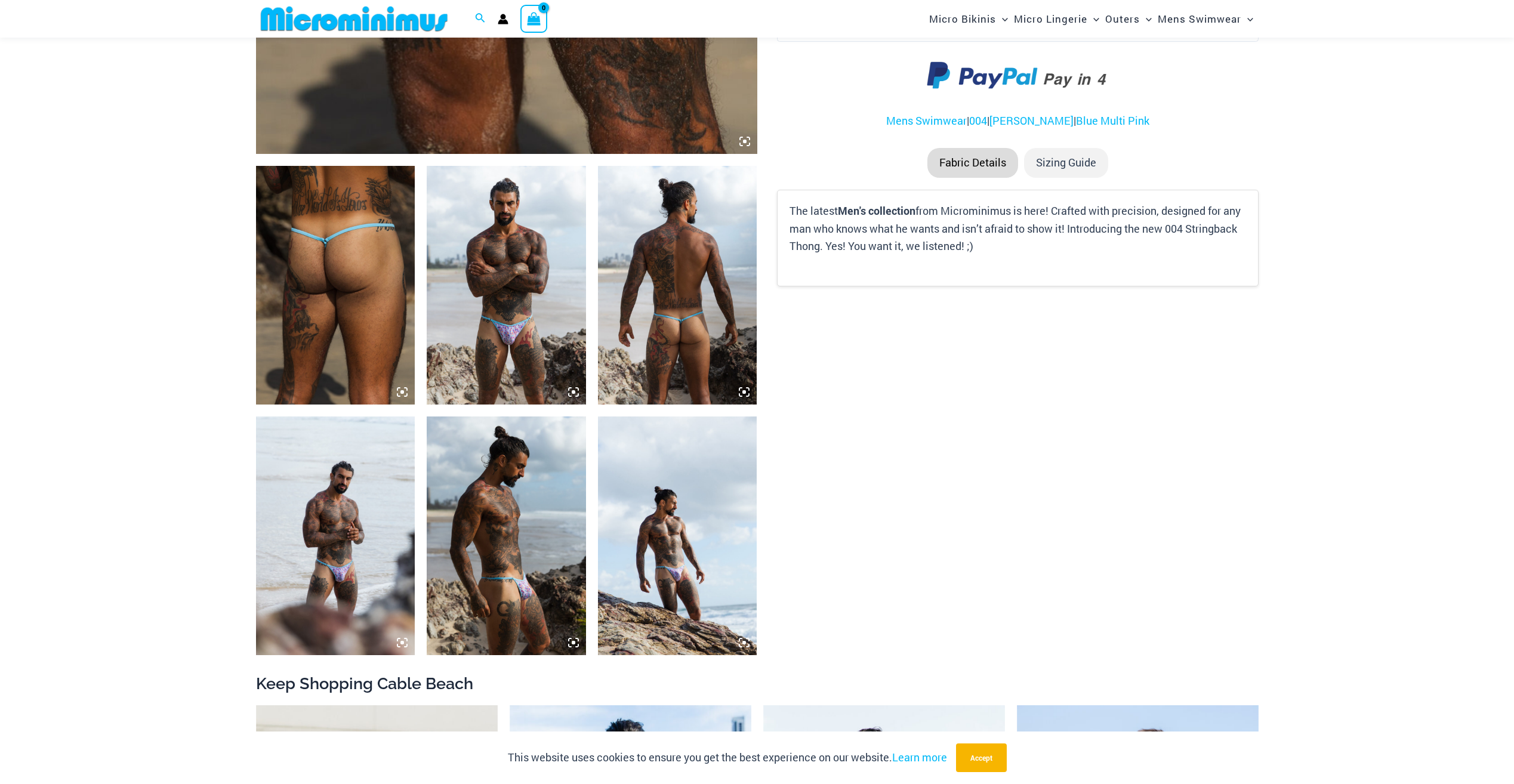
click at [527, 526] on img at bounding box center [506, 535] width 160 height 238
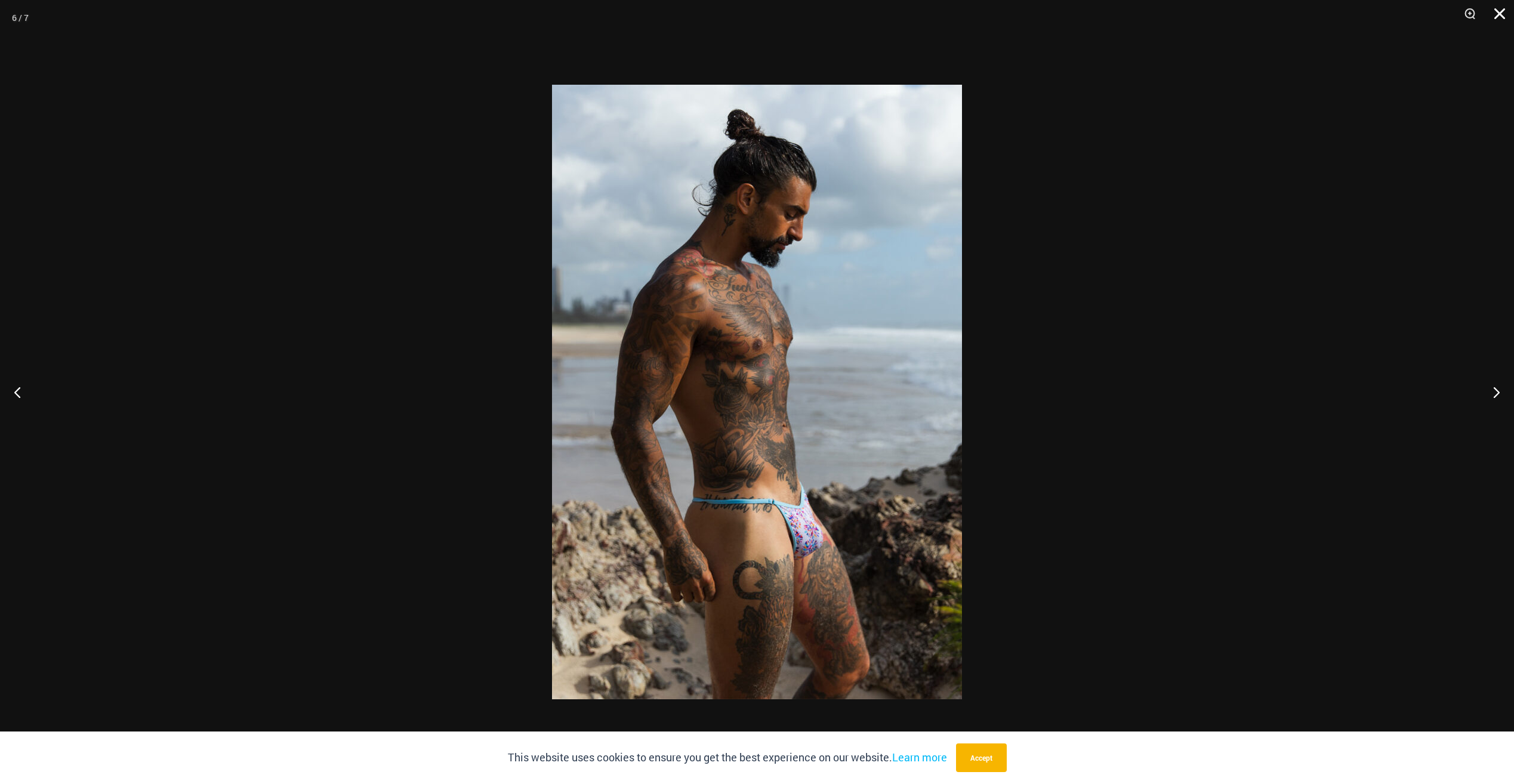
click at [1497, 8] on button "Close" at bounding box center [1495, 18] width 30 height 36
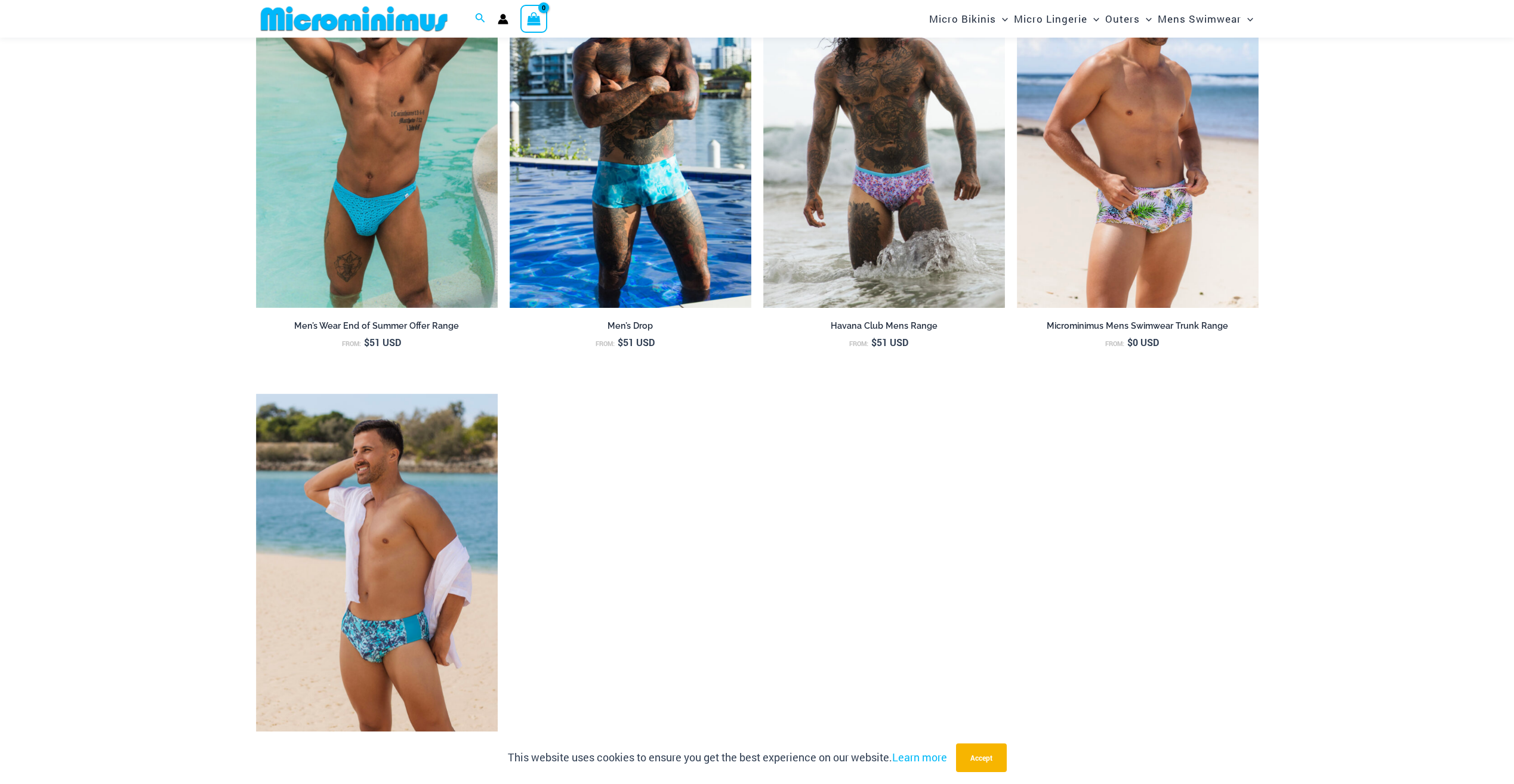
scroll to position [1482, 0]
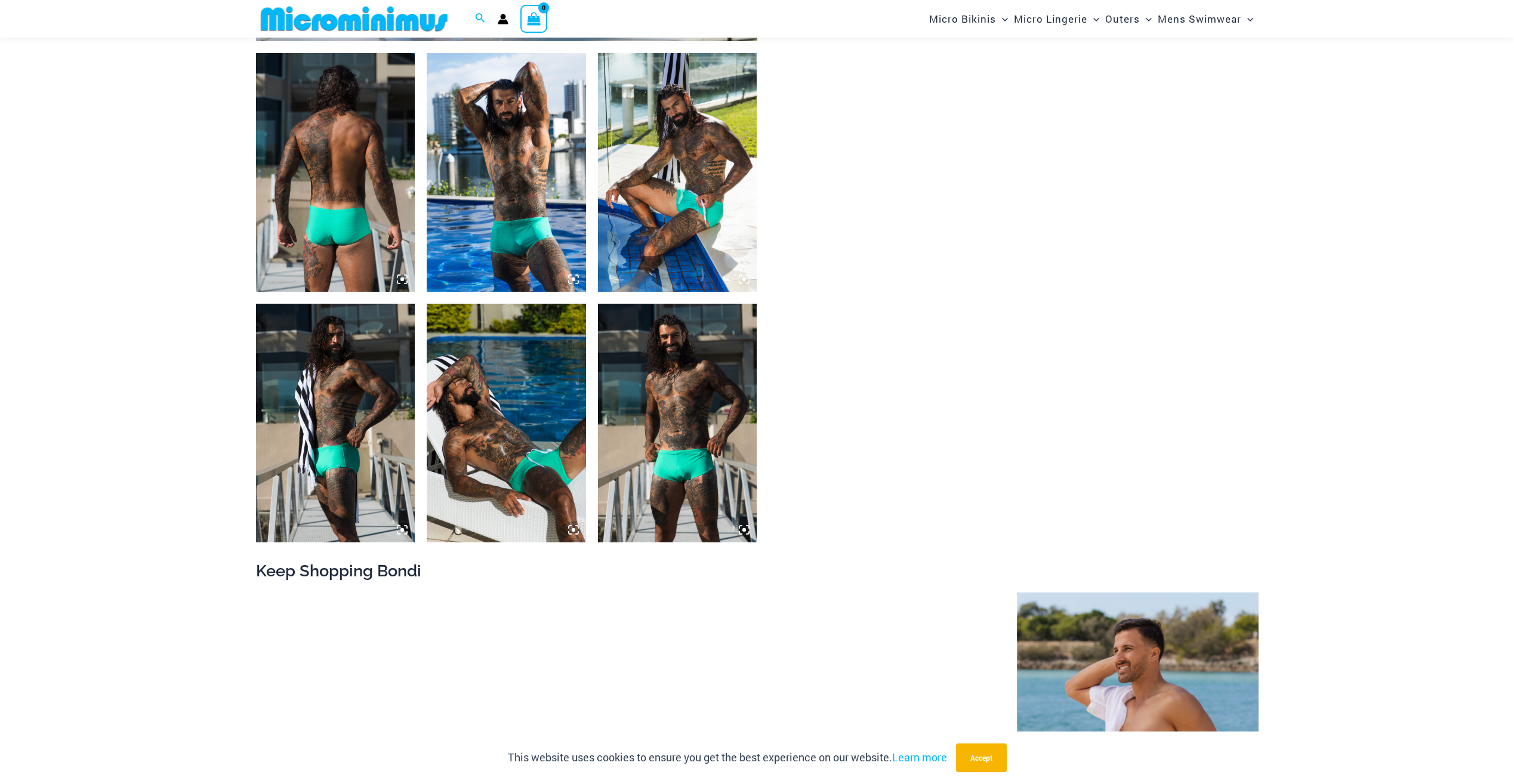
scroll to position [825, 0]
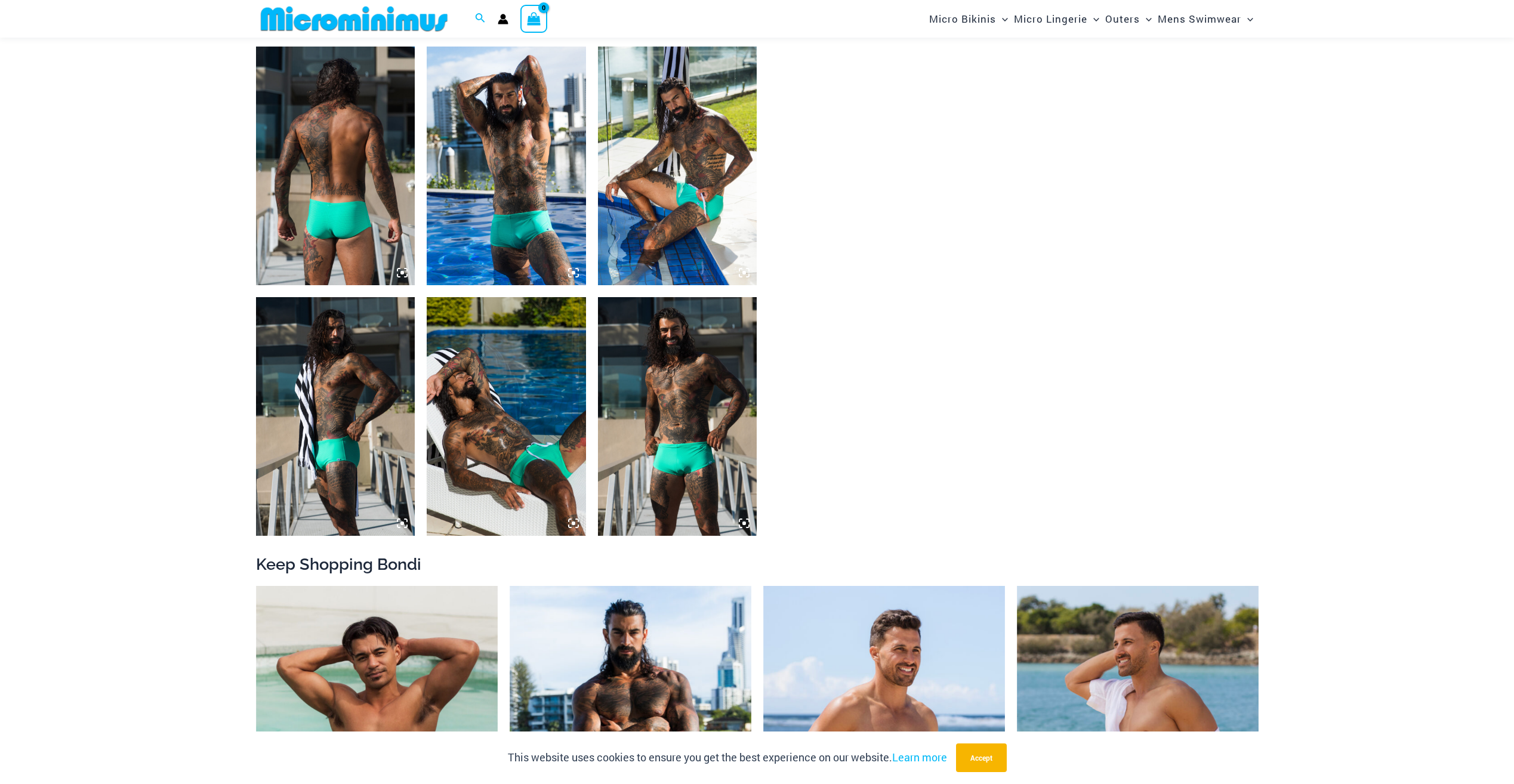
click at [513, 426] on img at bounding box center [506, 416] width 160 height 238
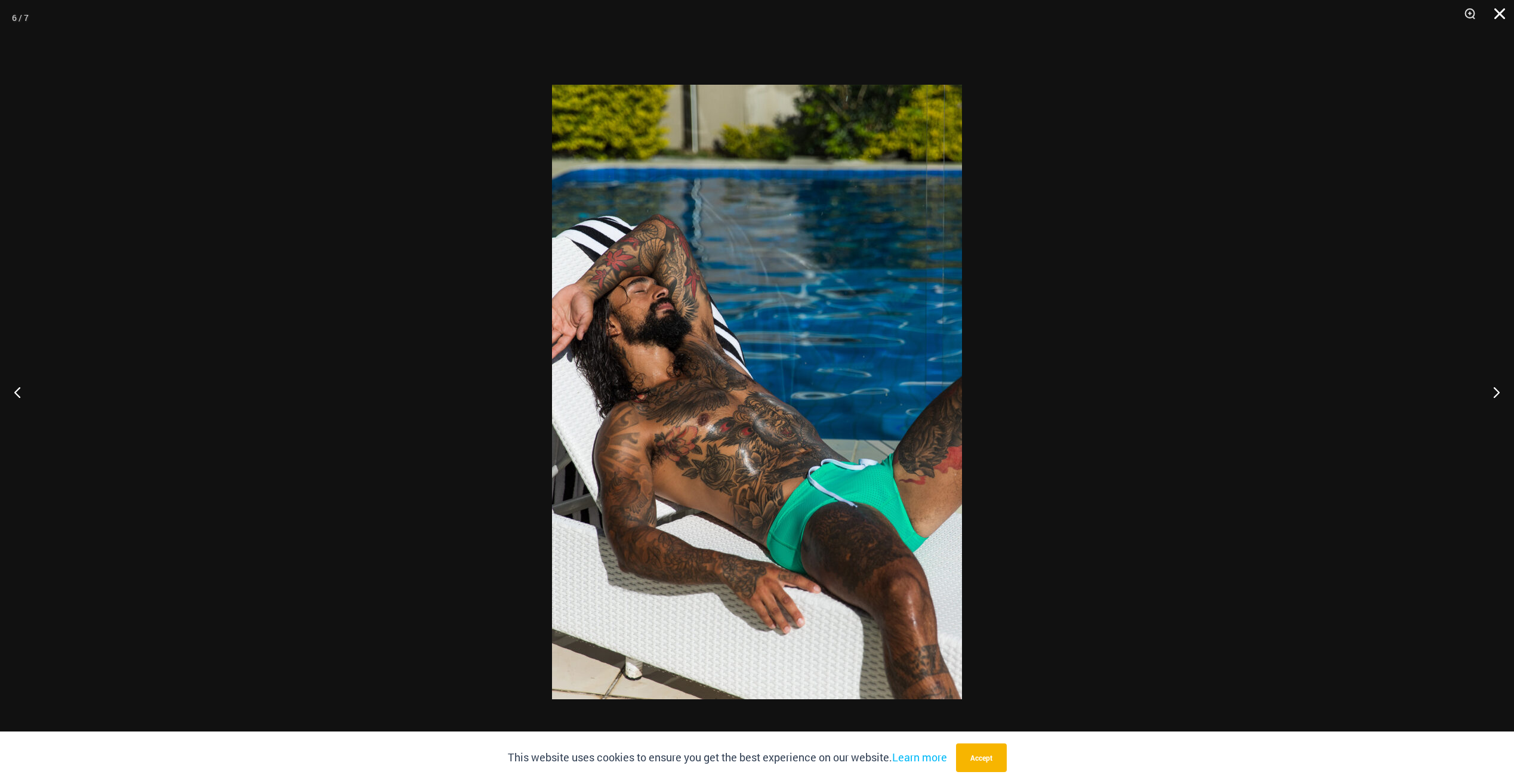
click at [1502, 13] on button "Close" at bounding box center [1495, 18] width 30 height 36
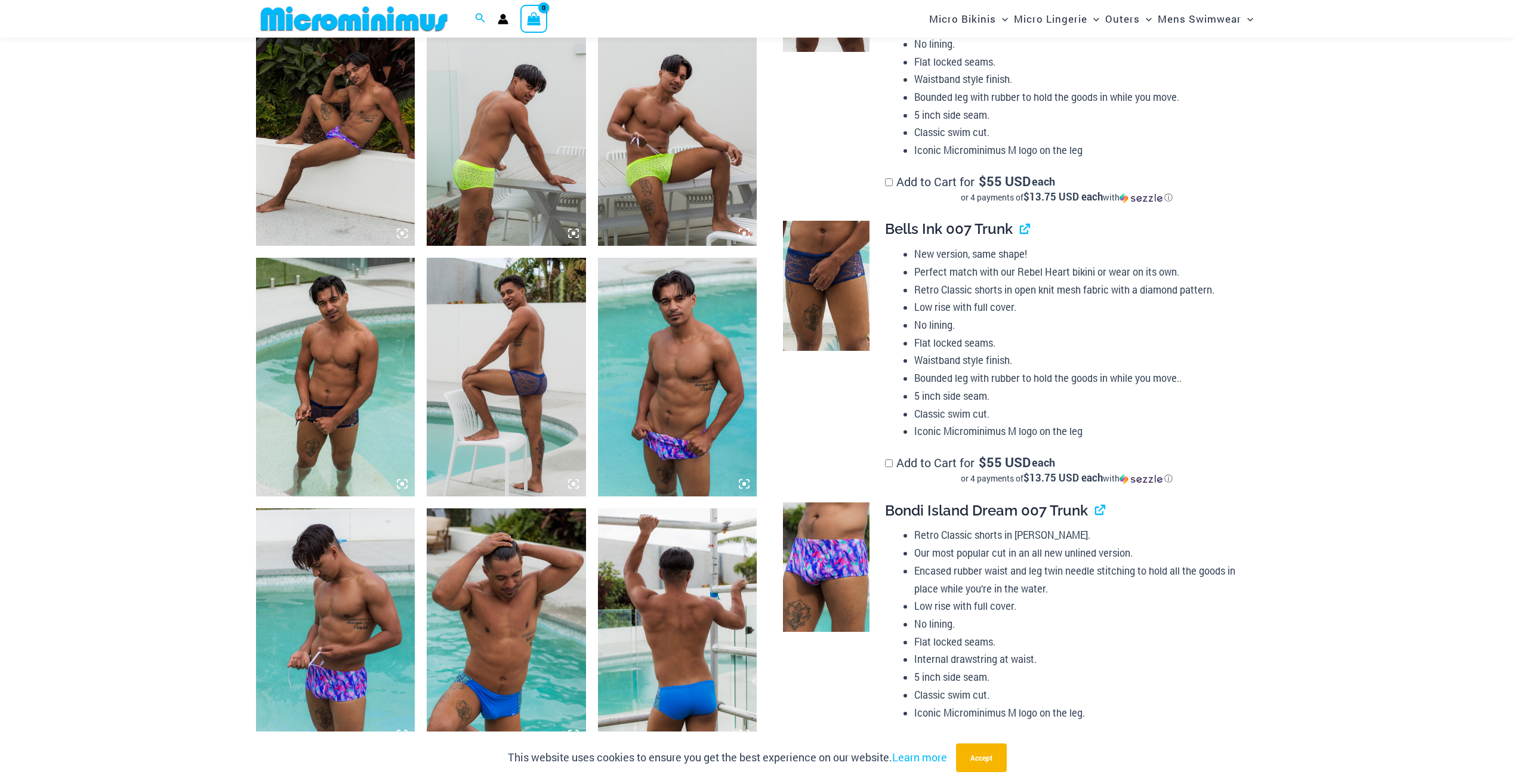
scroll to position [1129, 0]
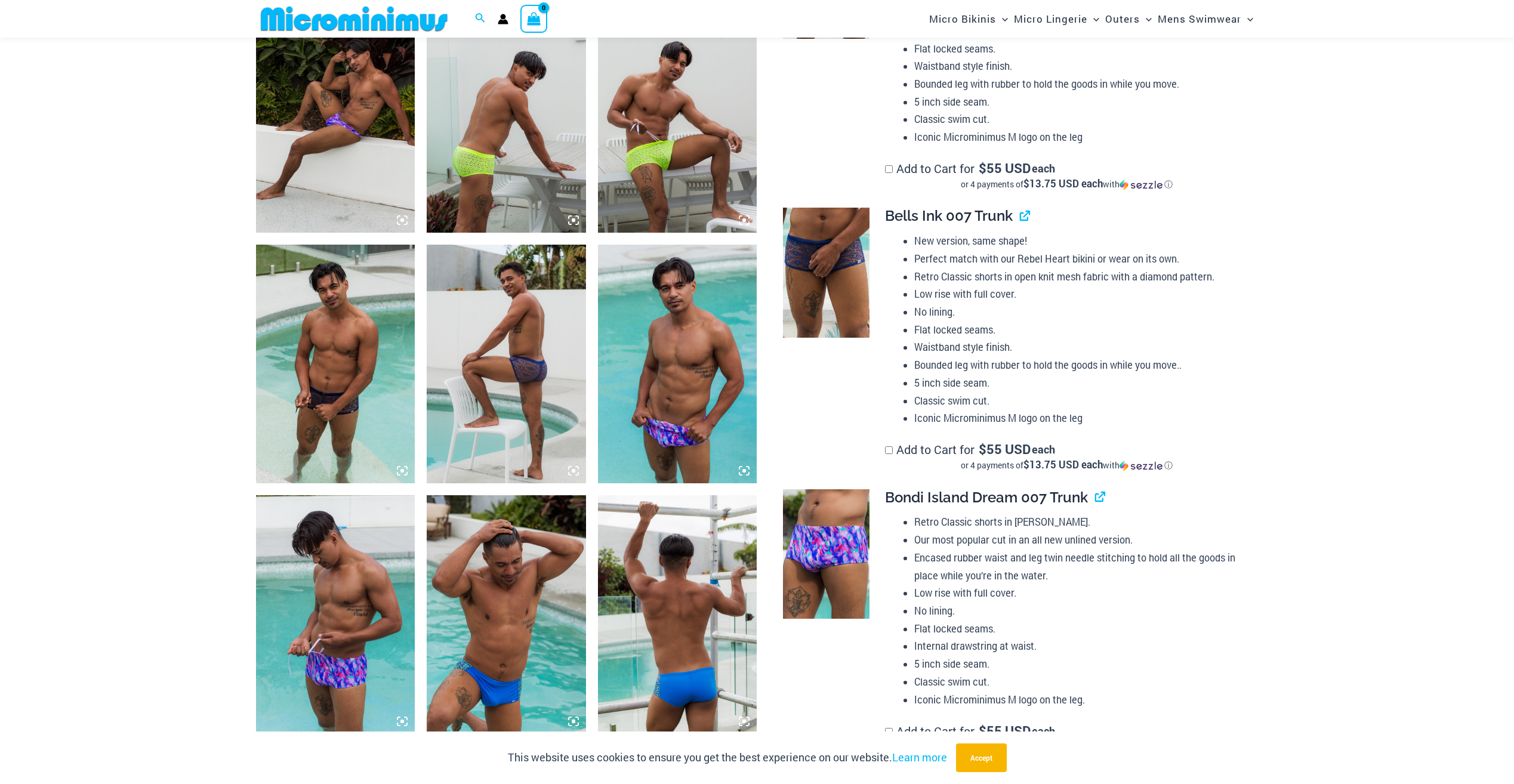
click at [539, 392] on img at bounding box center [506, 363] width 160 height 238
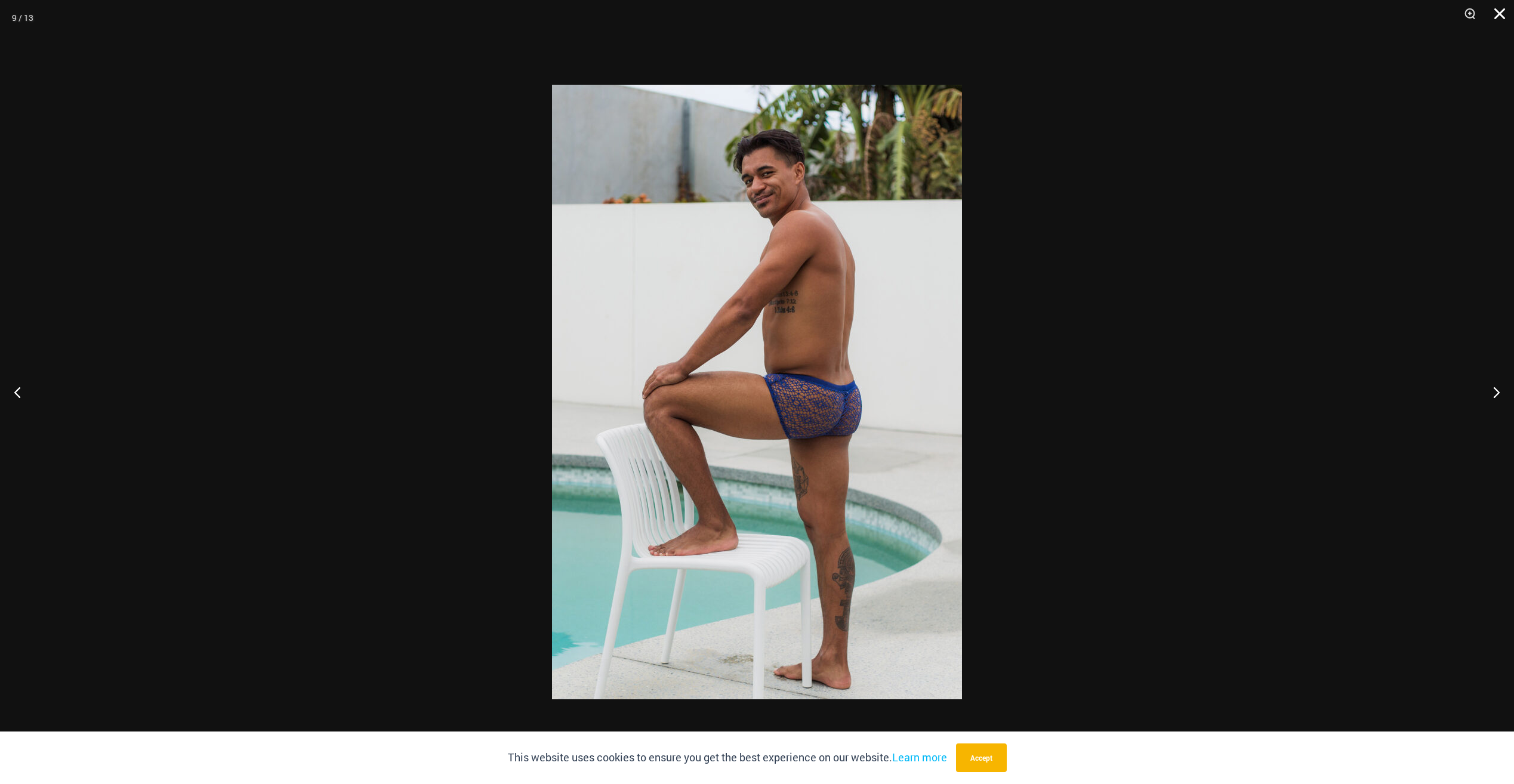
click at [1502, 19] on button "Close" at bounding box center [1495, 18] width 30 height 36
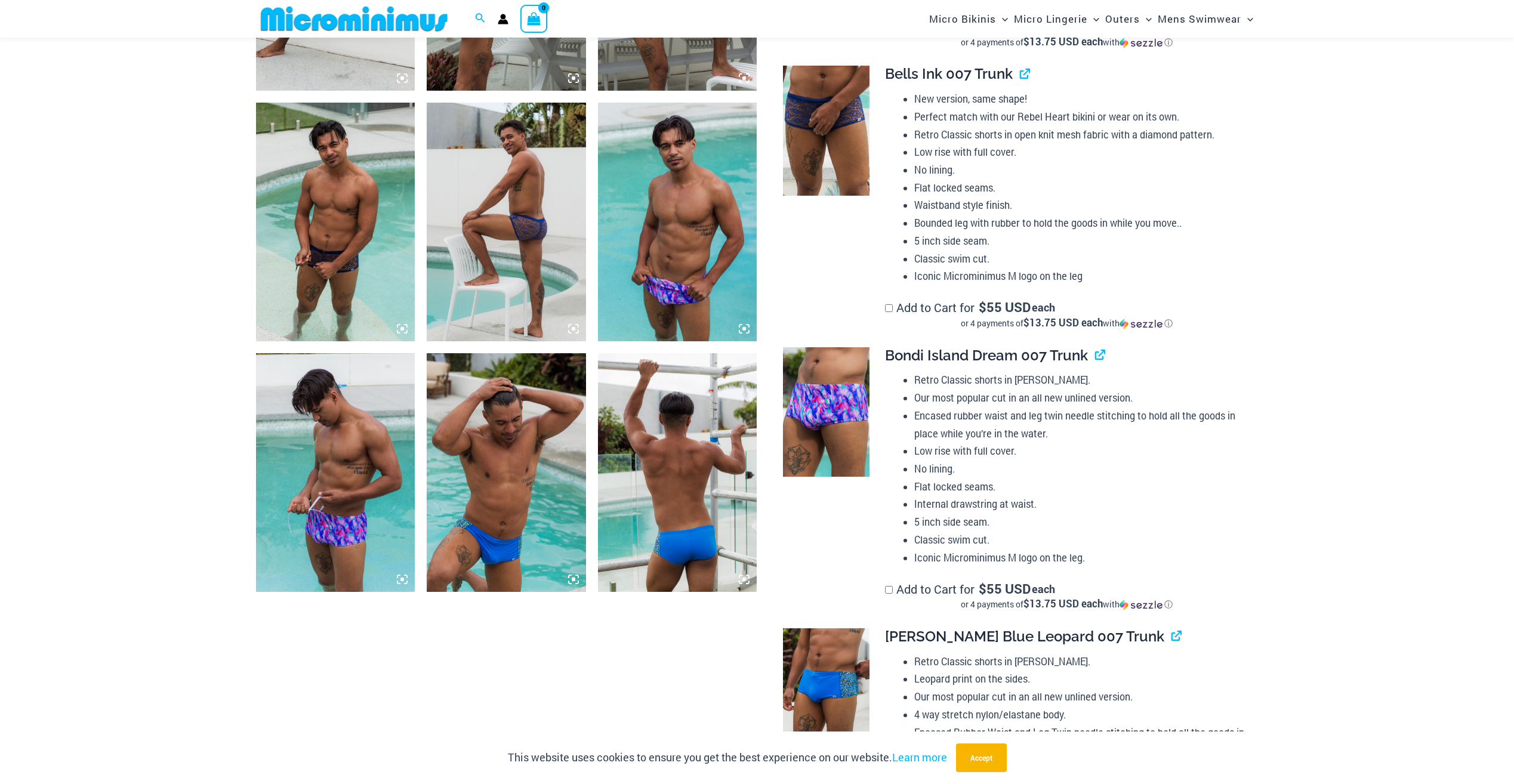
scroll to position [1426, 0]
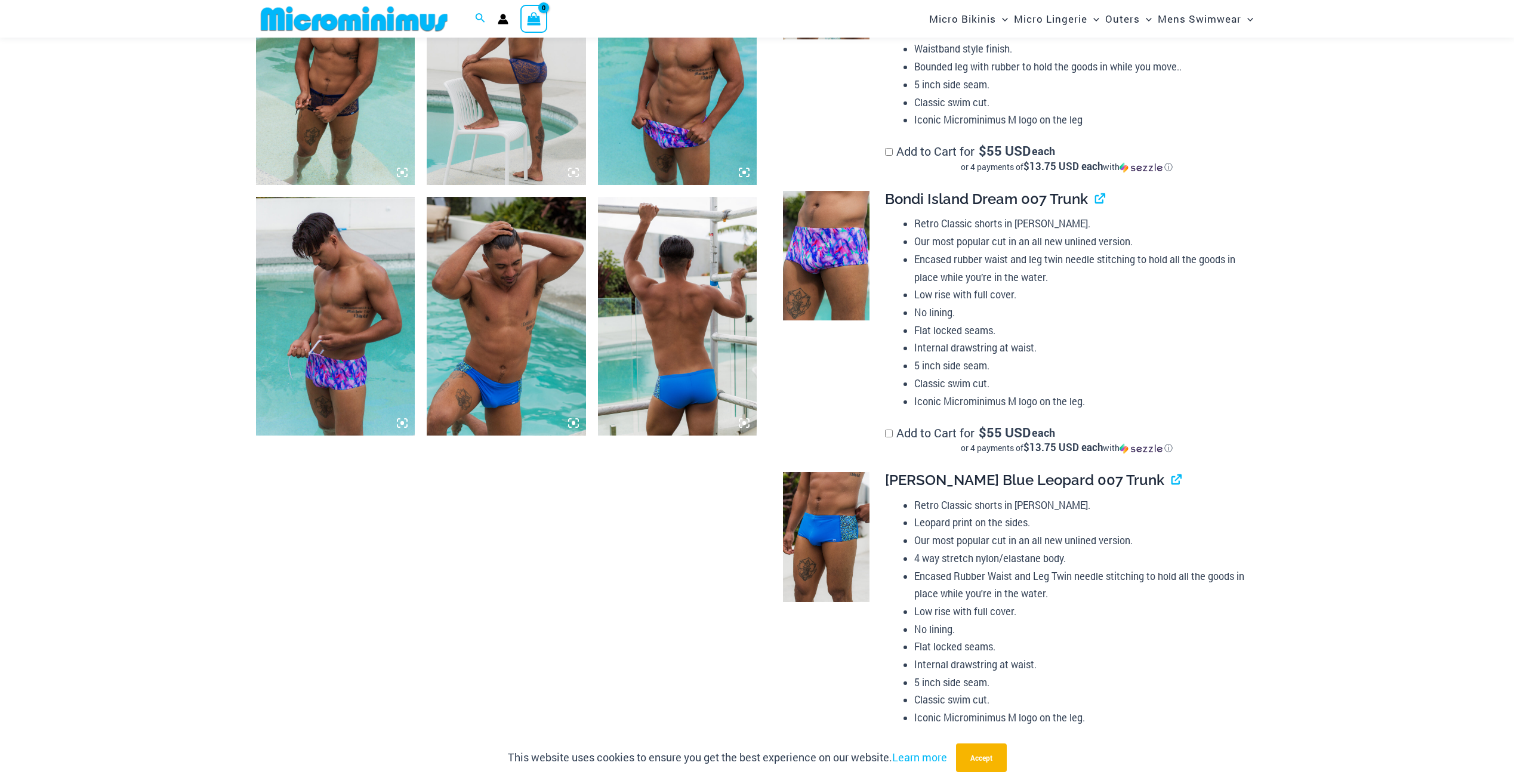
click at [668, 350] on img at bounding box center [677, 316] width 160 height 238
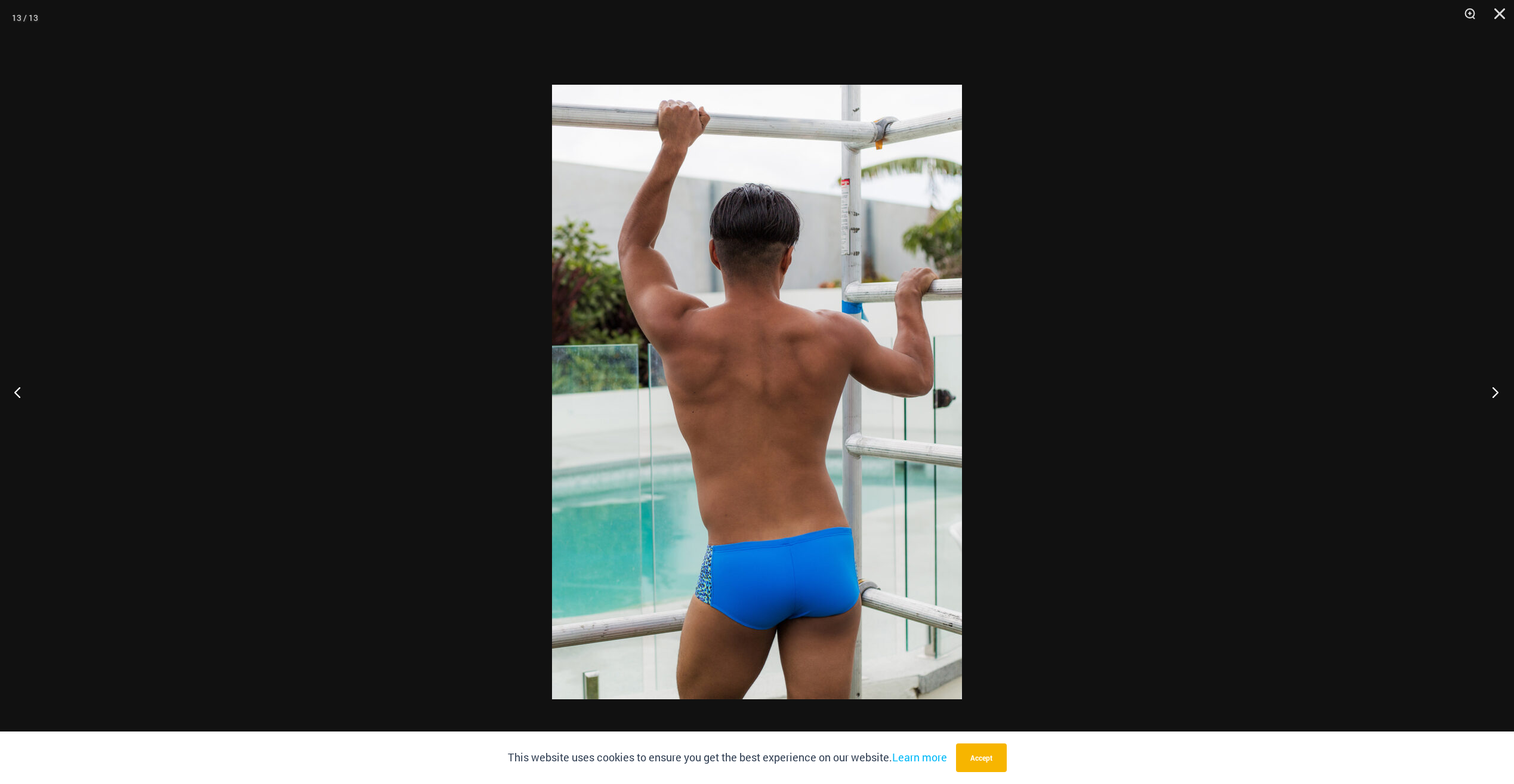
click at [1495, 387] on button "Next" at bounding box center [1491, 392] width 45 height 59
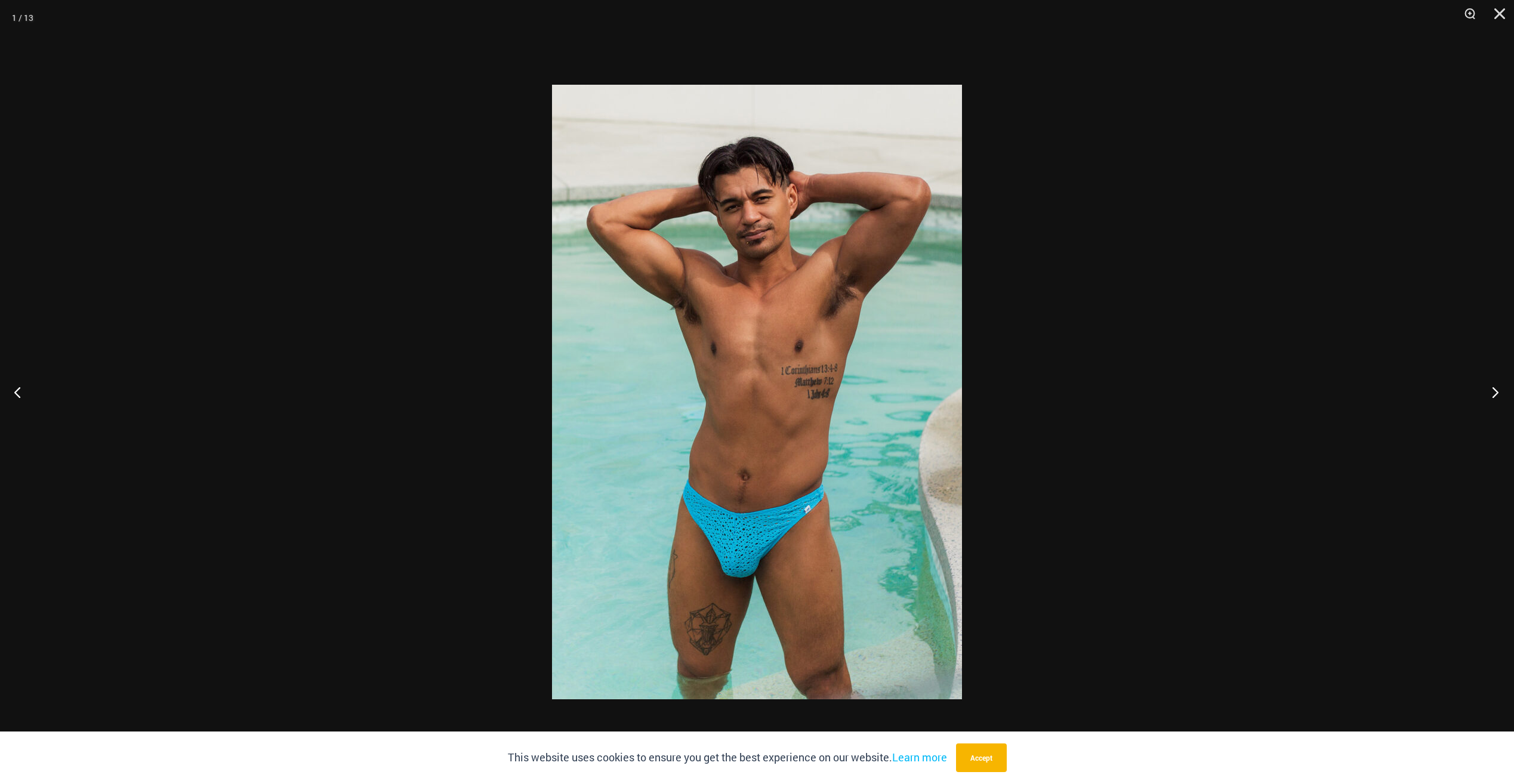
click at [1495, 387] on button "Next" at bounding box center [1491, 392] width 45 height 59
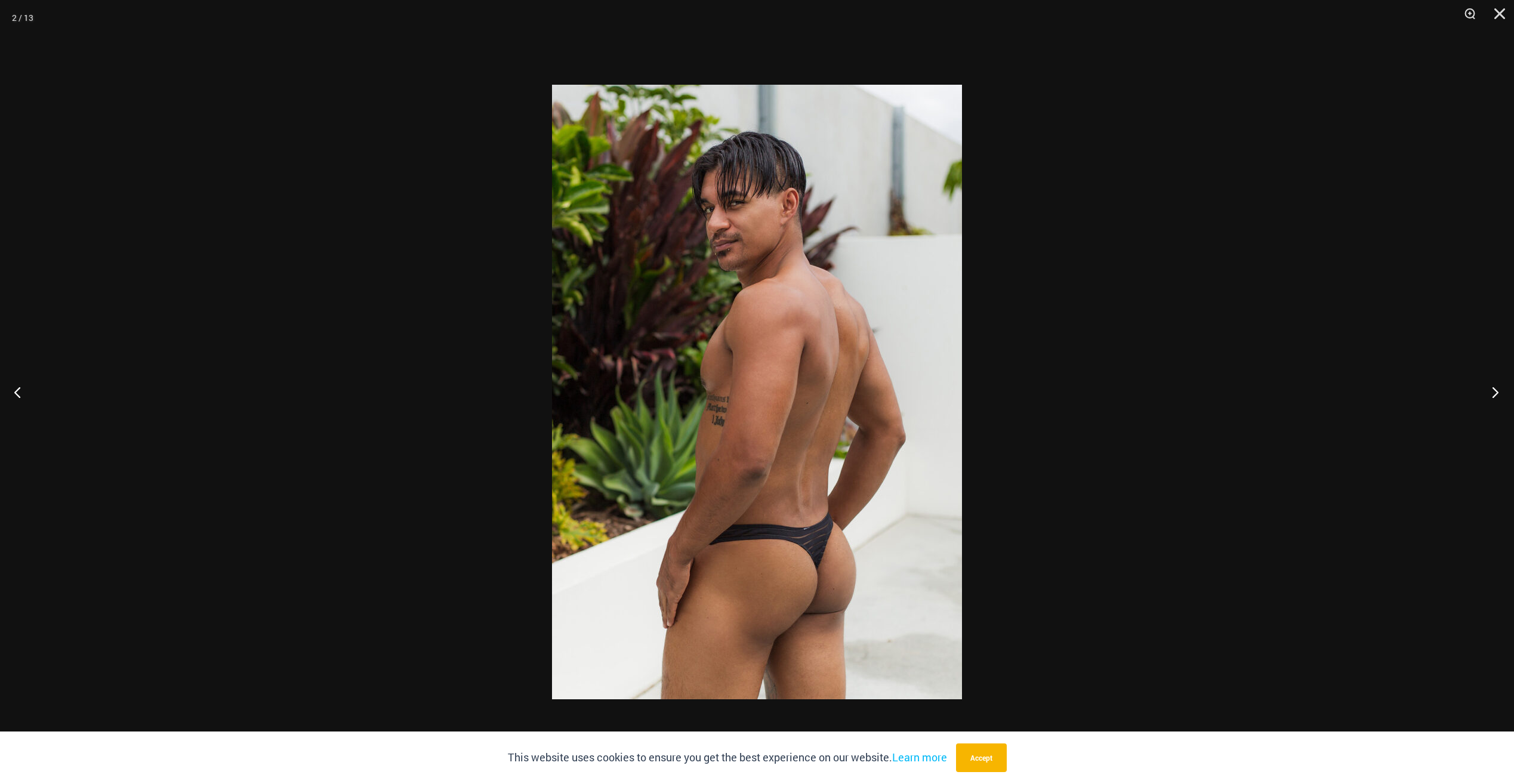
click at [1495, 387] on button "Next" at bounding box center [1491, 392] width 45 height 59
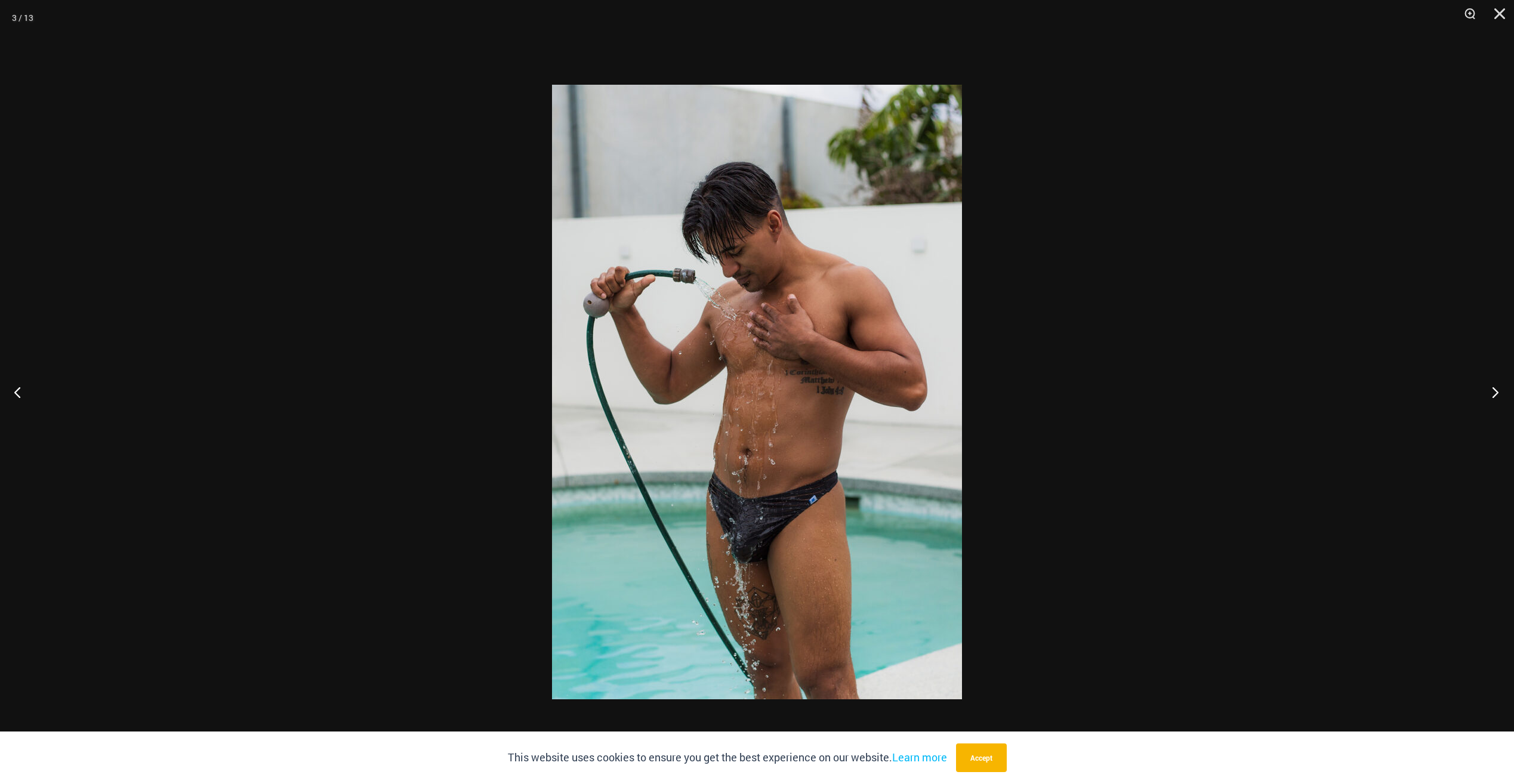
click at [1495, 387] on button "Next" at bounding box center [1491, 392] width 45 height 59
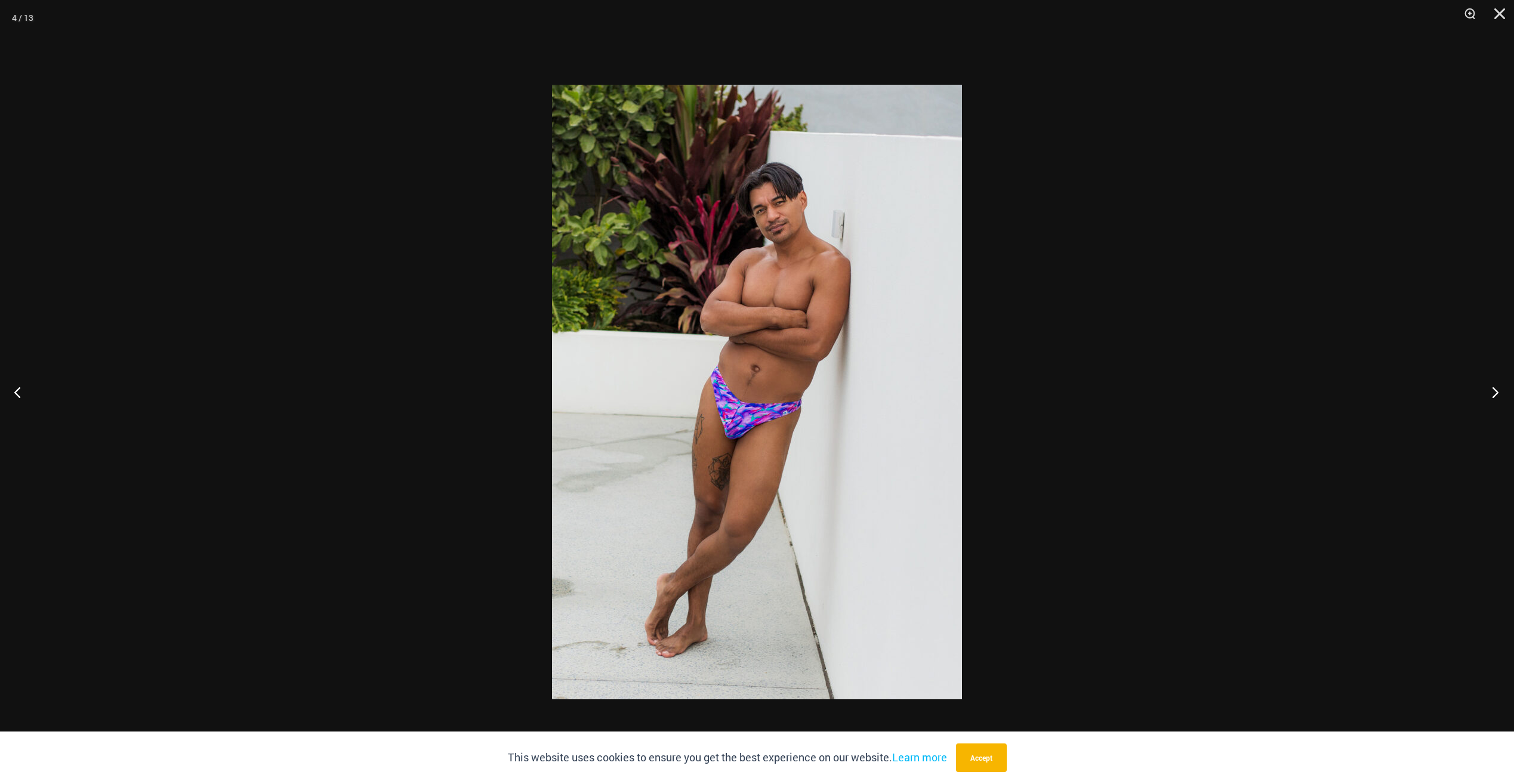
click at [1495, 387] on button "Next" at bounding box center [1491, 392] width 45 height 59
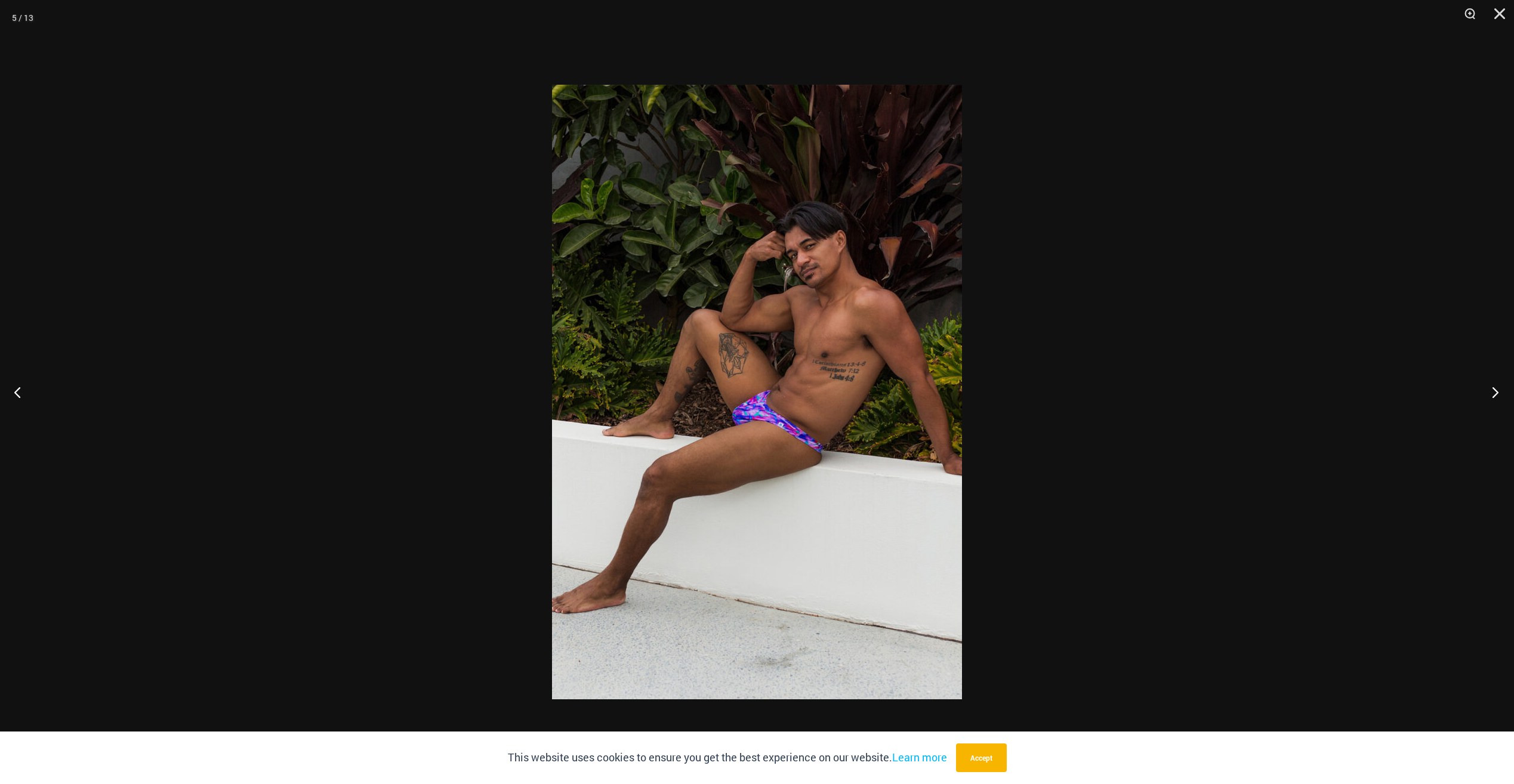
click at [1495, 387] on button "Next" at bounding box center [1491, 392] width 45 height 59
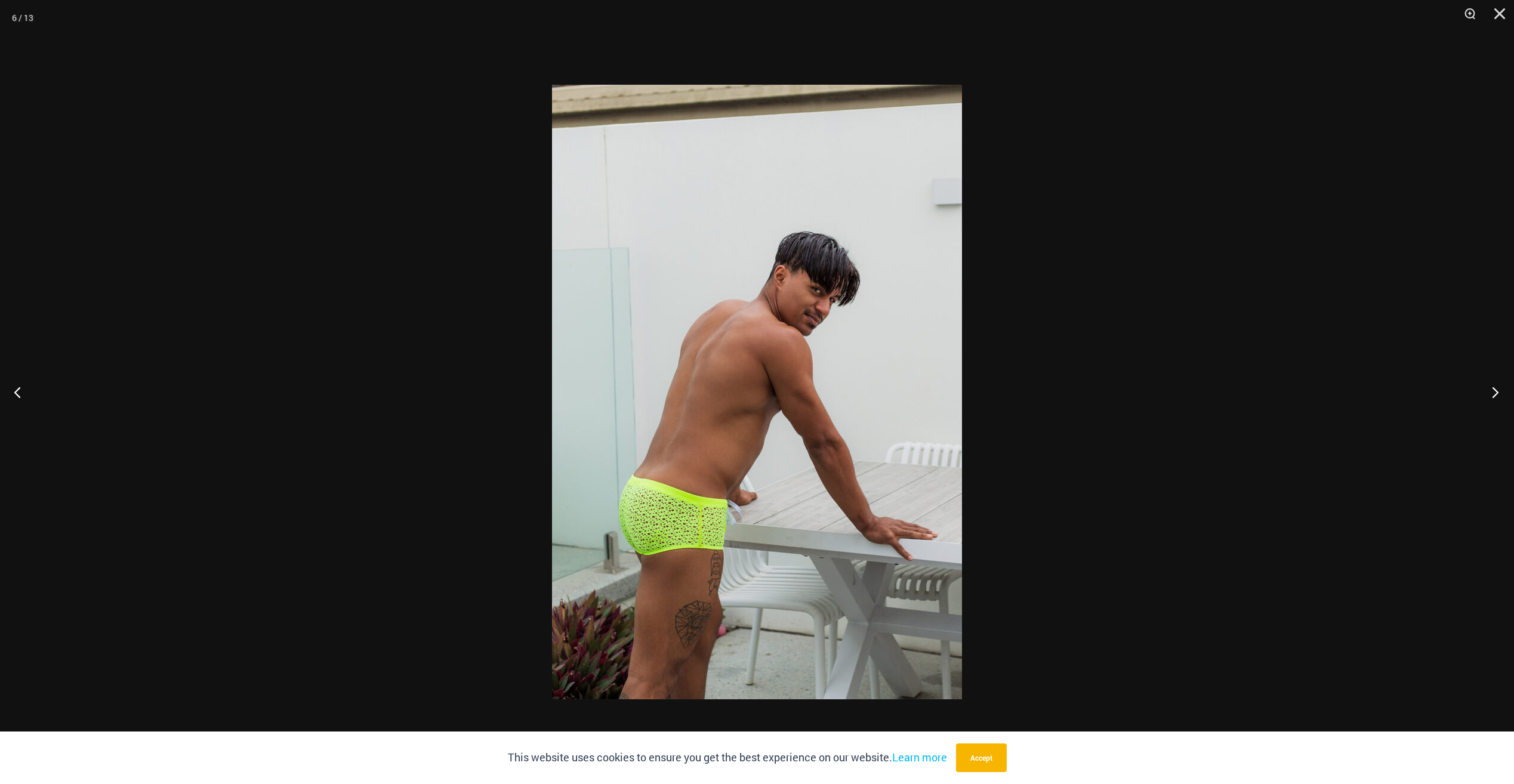
click at [1495, 387] on button "Next" at bounding box center [1491, 392] width 45 height 59
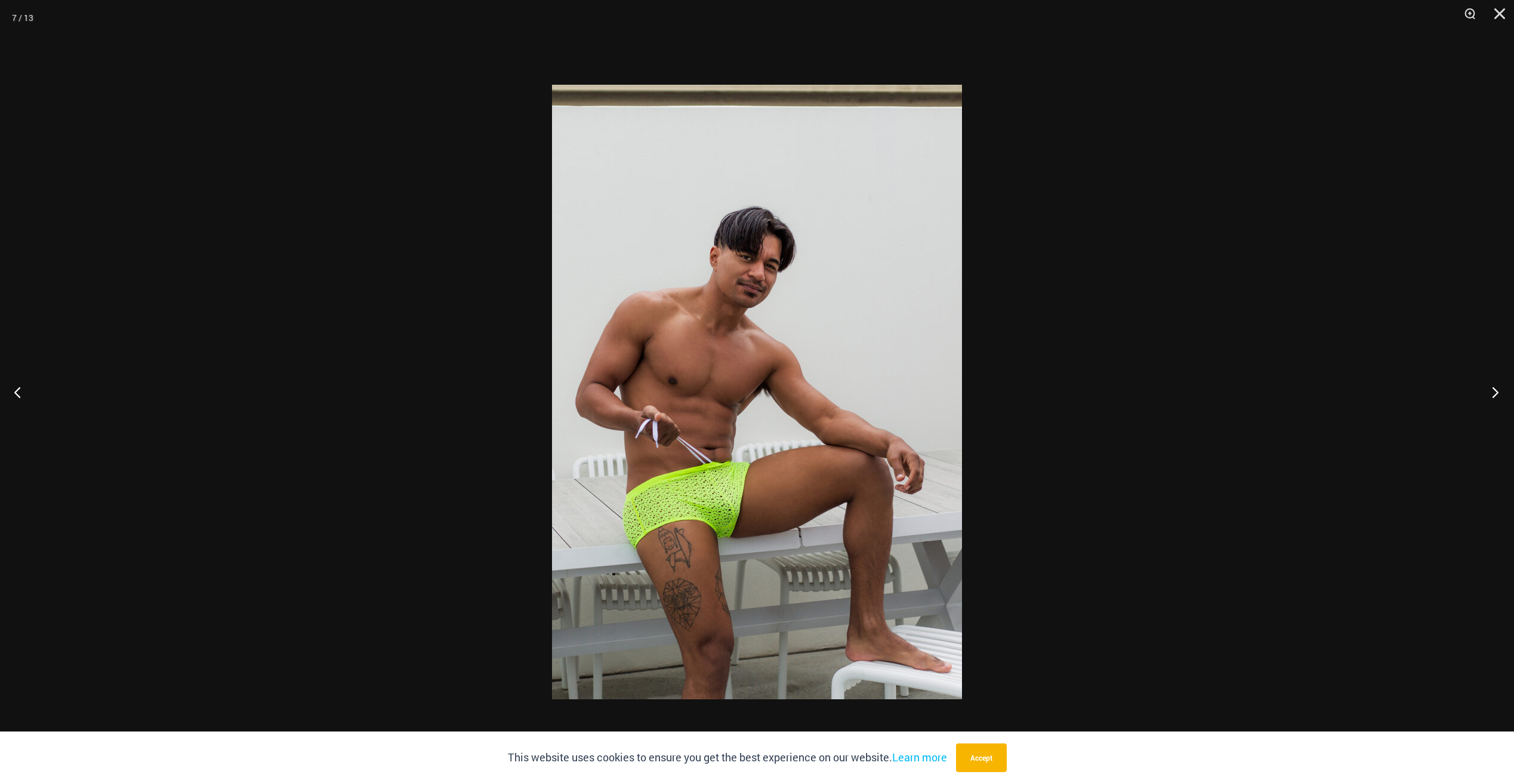
click at [1495, 387] on button "Next" at bounding box center [1491, 392] width 45 height 59
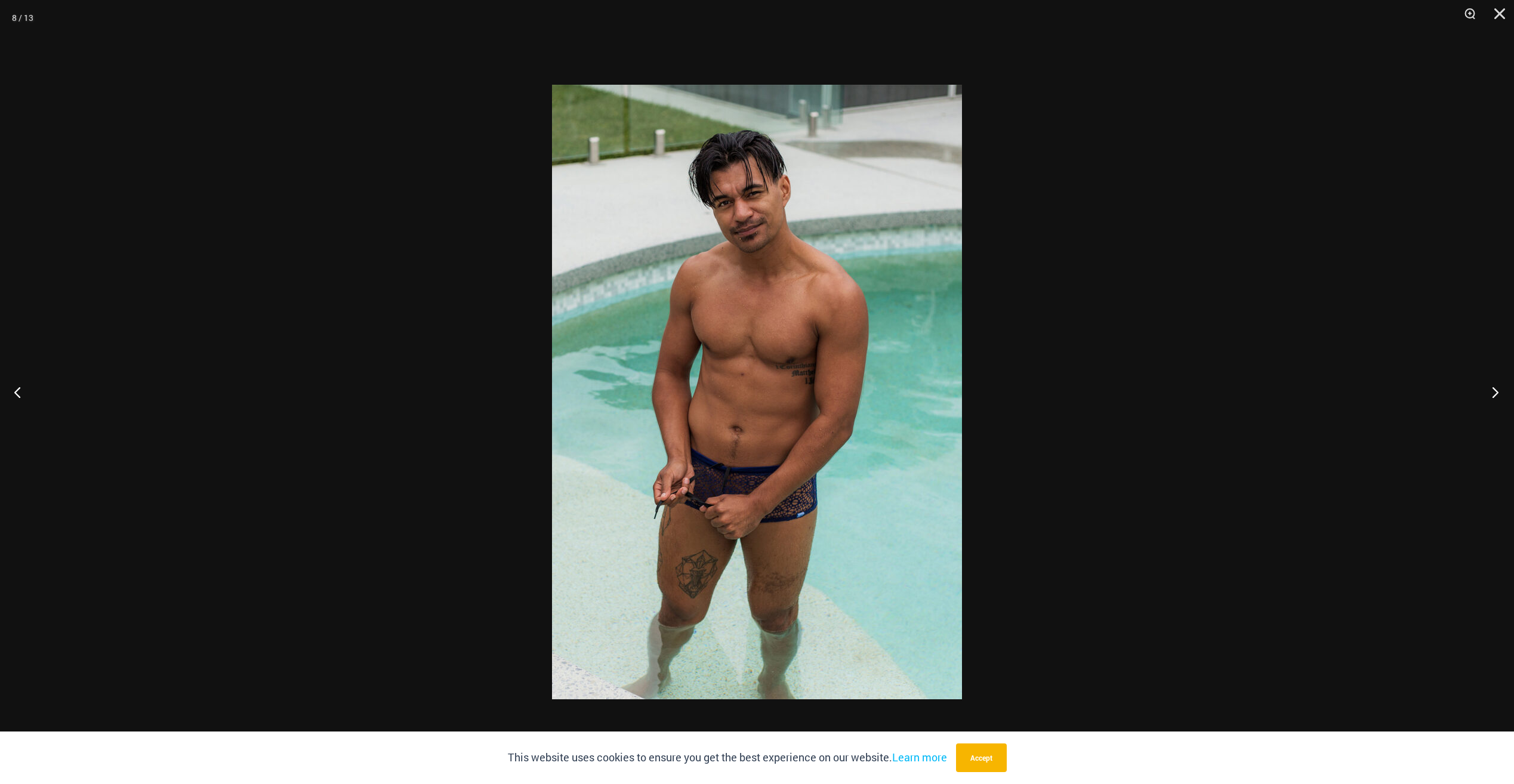
click at [1495, 387] on button "Next" at bounding box center [1491, 392] width 45 height 59
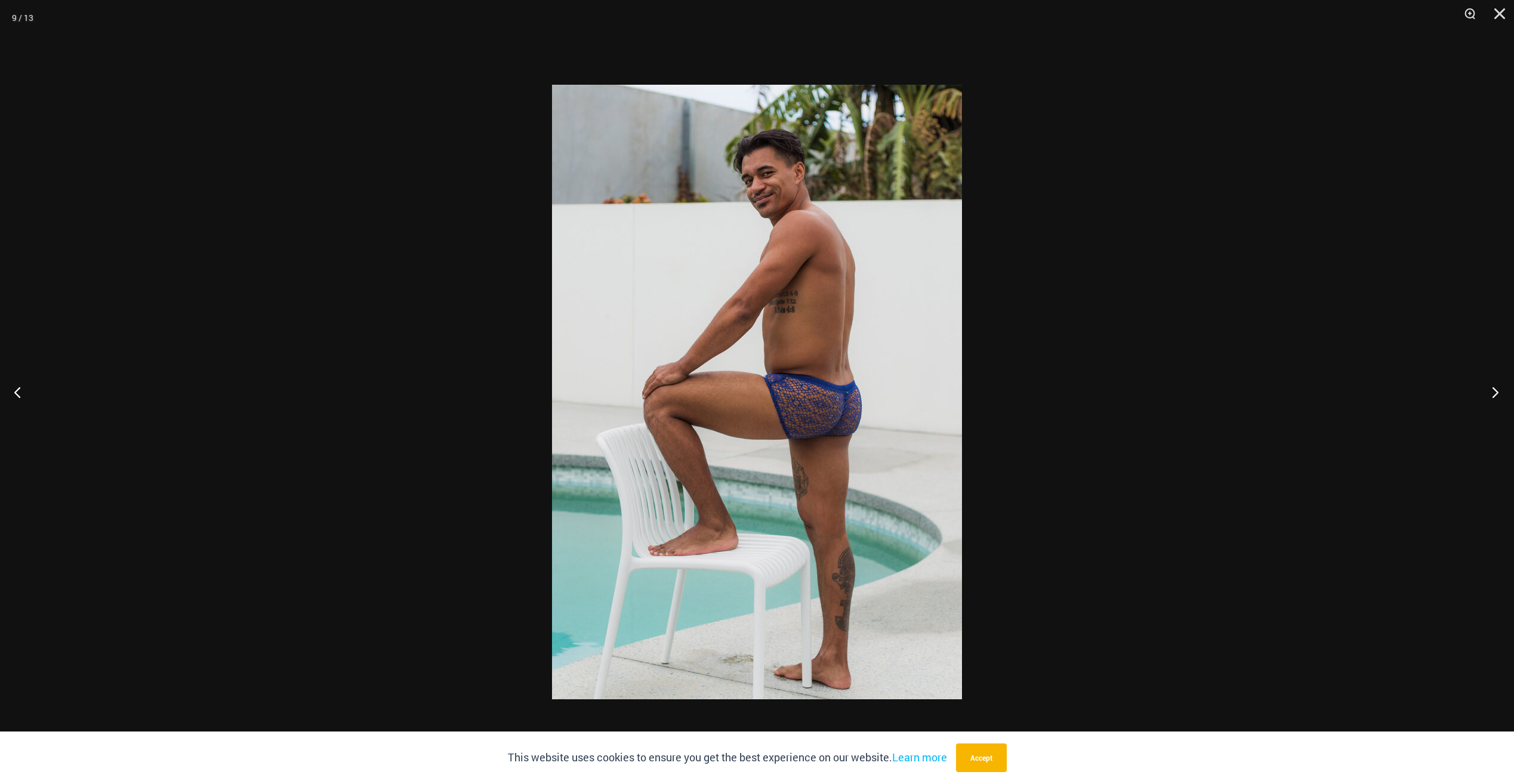
click at [1495, 387] on button "Next" at bounding box center [1491, 392] width 45 height 59
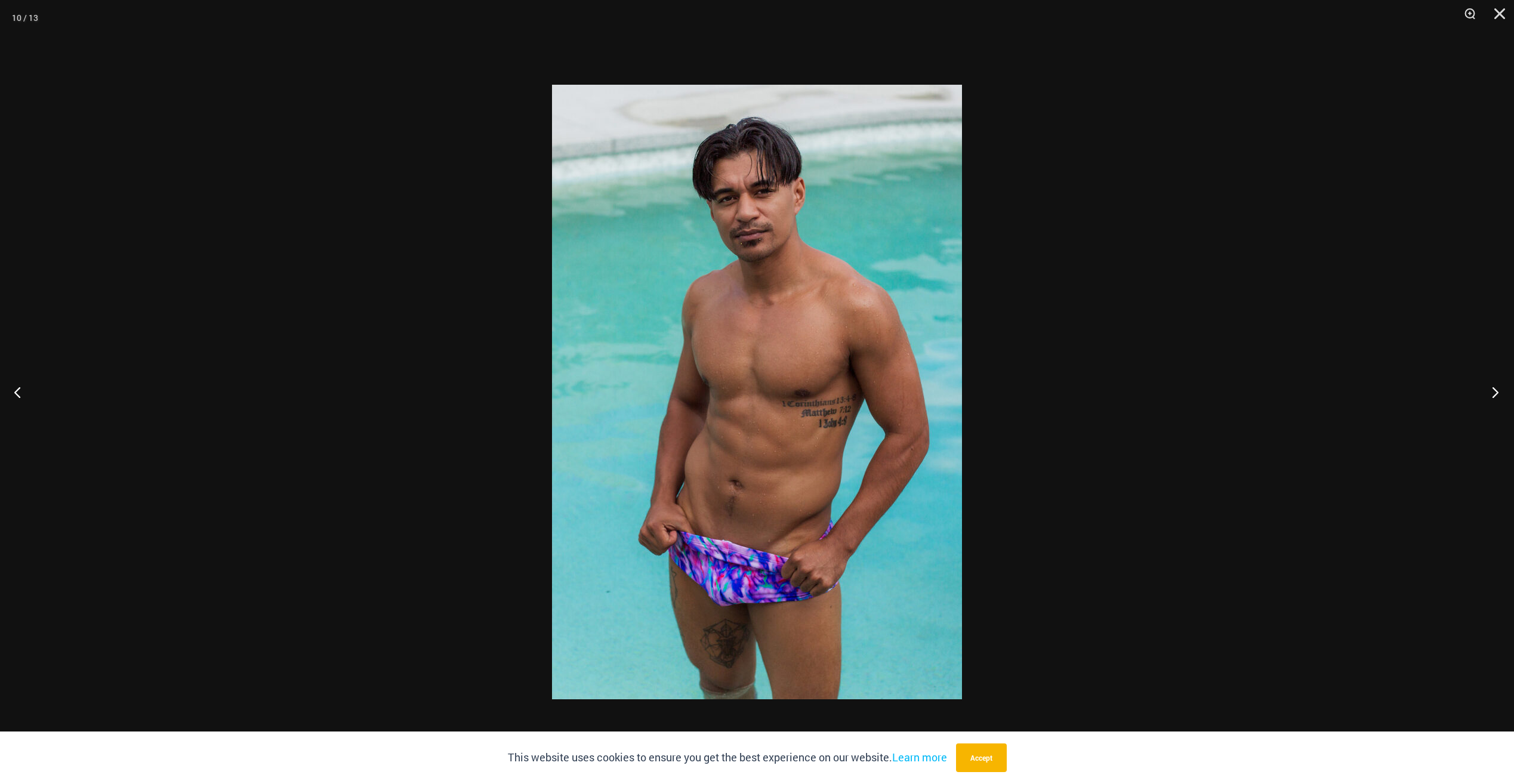
click at [1495, 387] on button "Next" at bounding box center [1491, 392] width 45 height 59
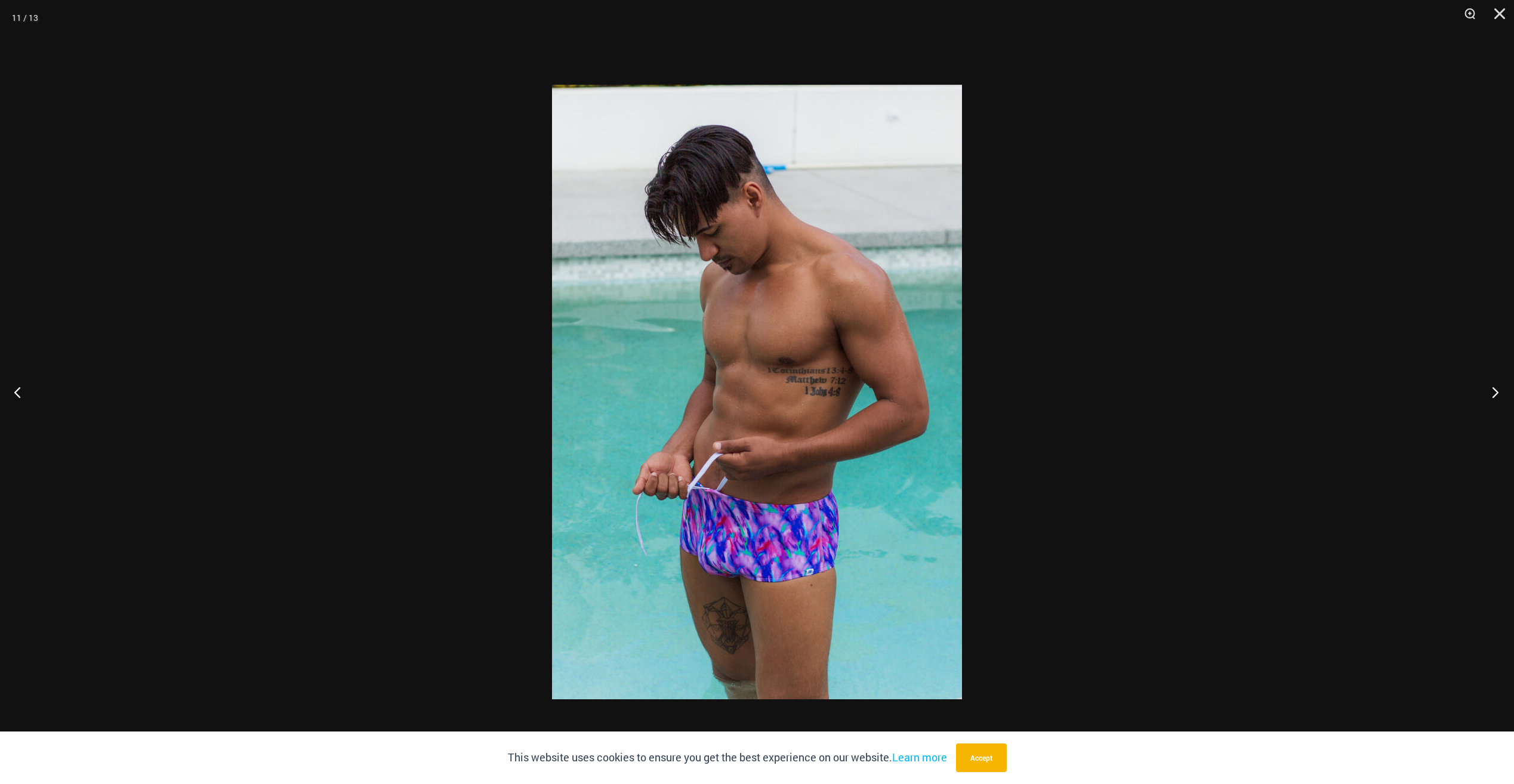
click at [1494, 390] on button "Next" at bounding box center [1491, 392] width 45 height 59
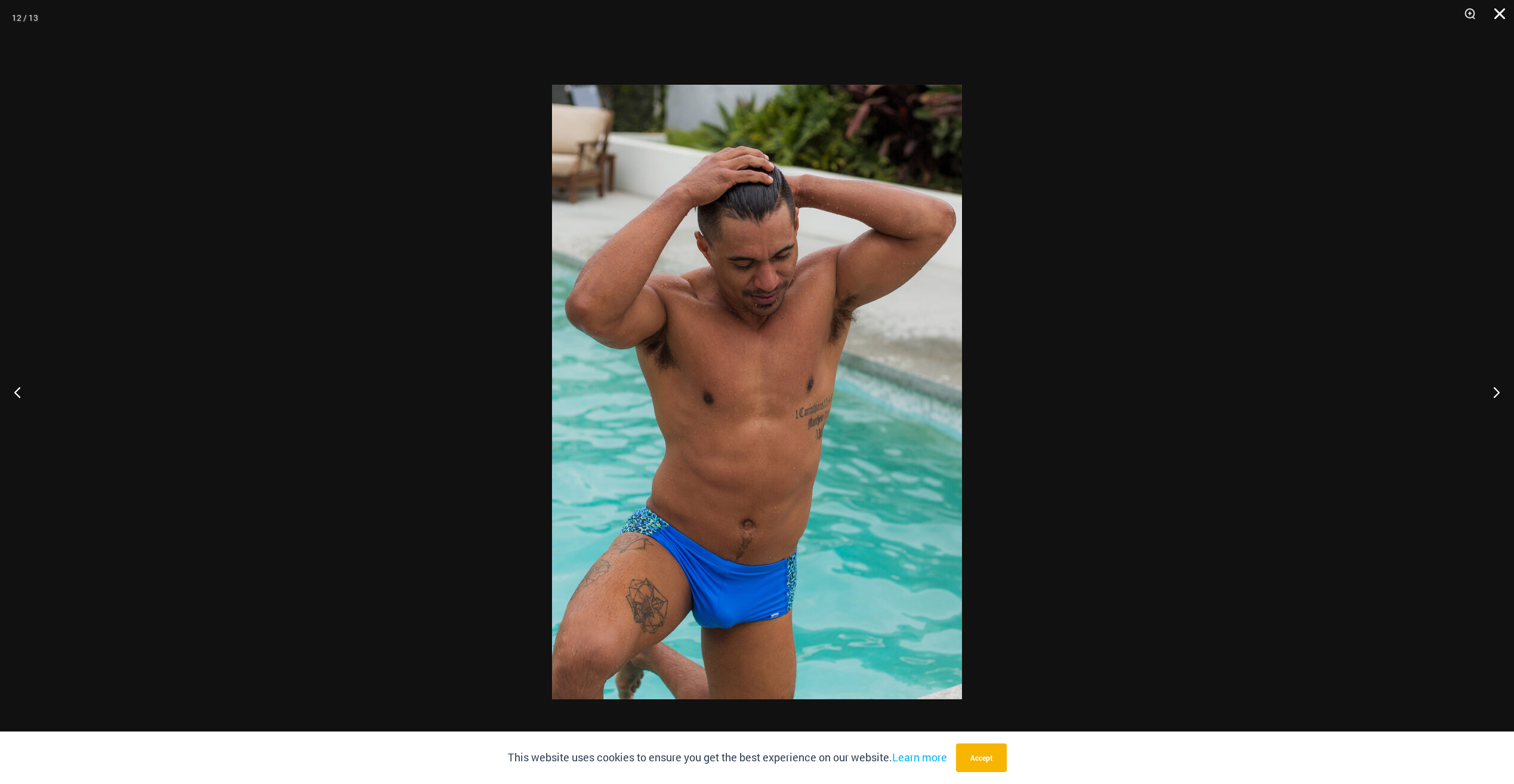
click at [1500, 11] on button "Close" at bounding box center [1495, 18] width 30 height 36
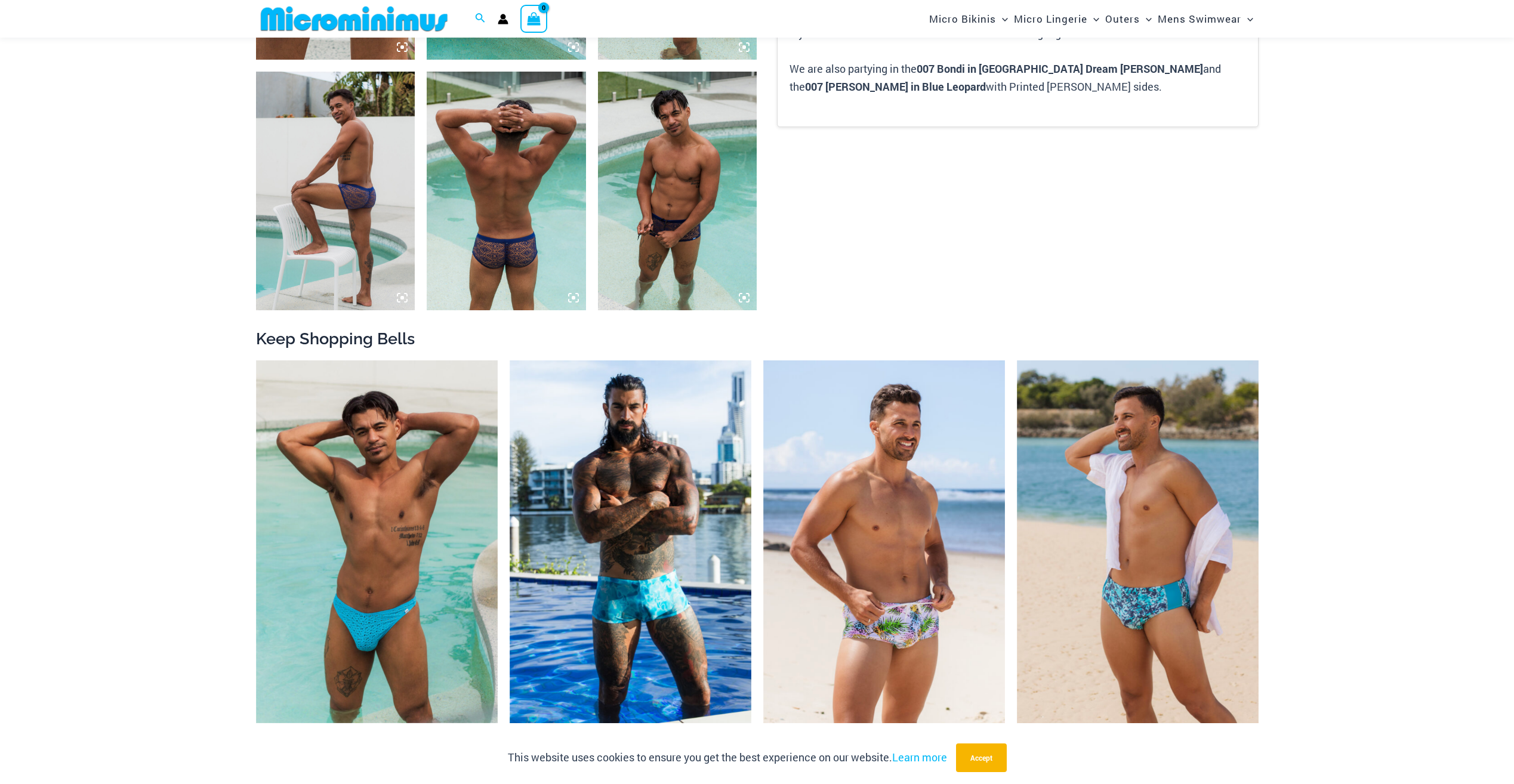
scroll to position [1123, 0]
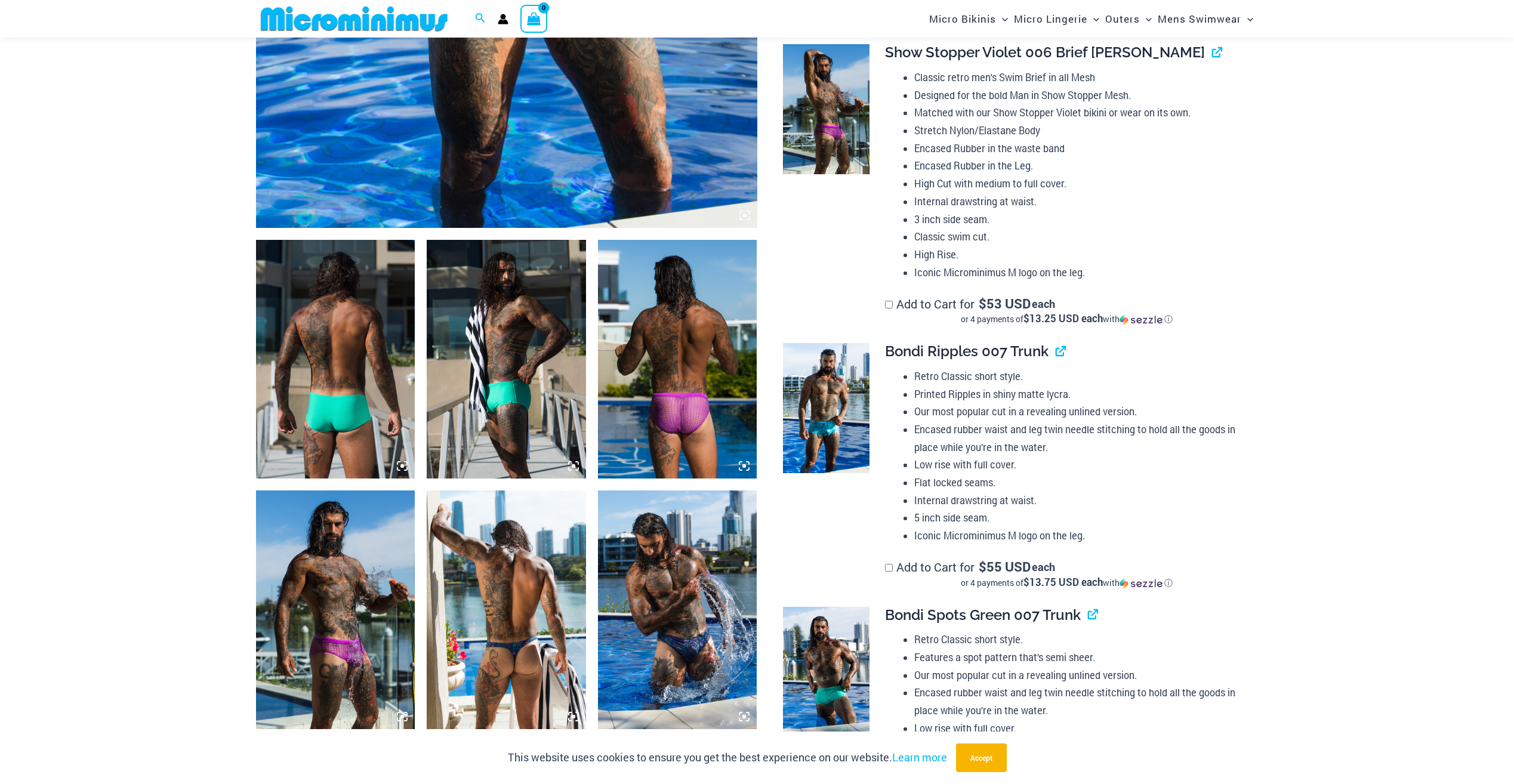
scroll to position [705, 0]
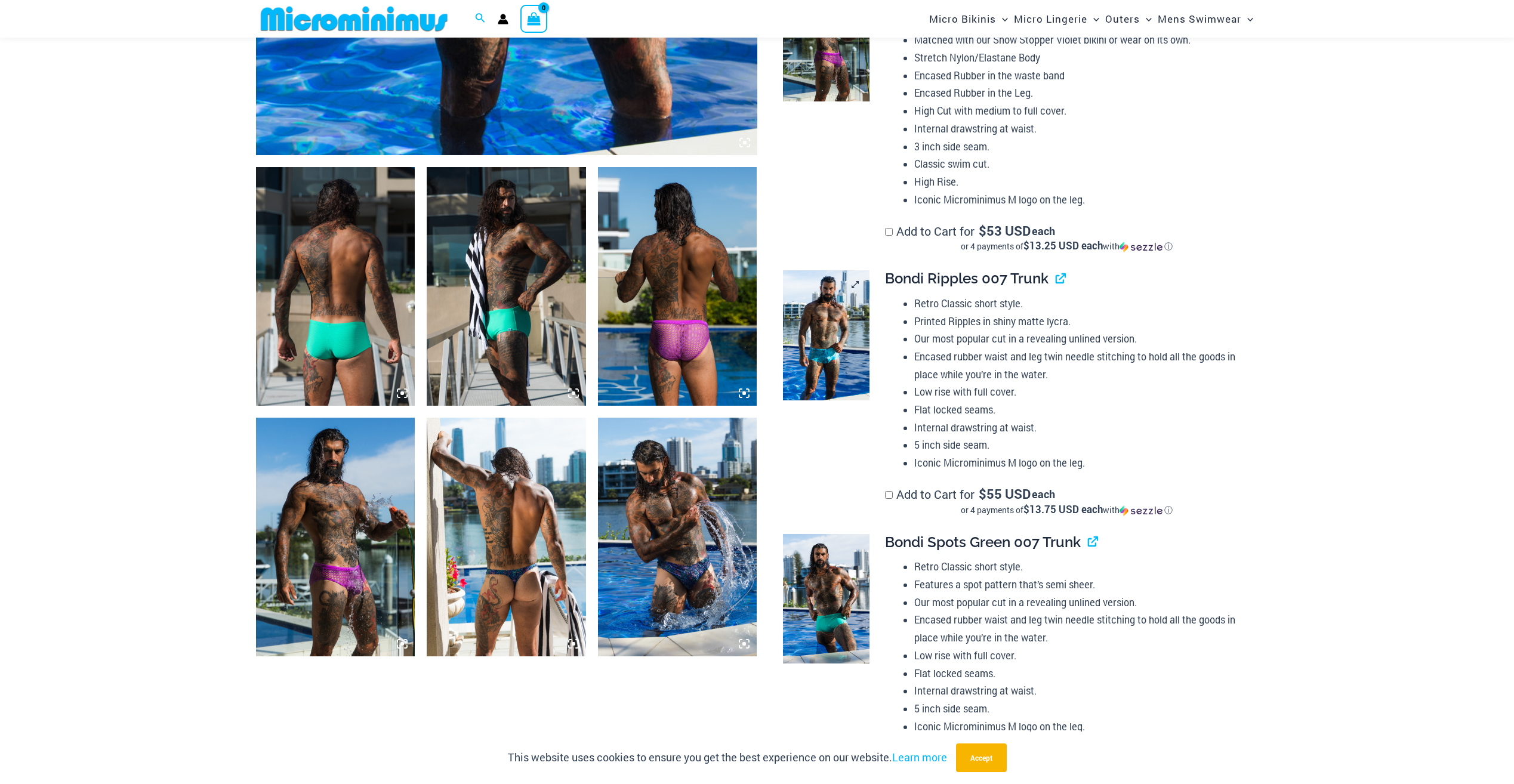
click at [831, 343] on img at bounding box center [826, 335] width 86 height 130
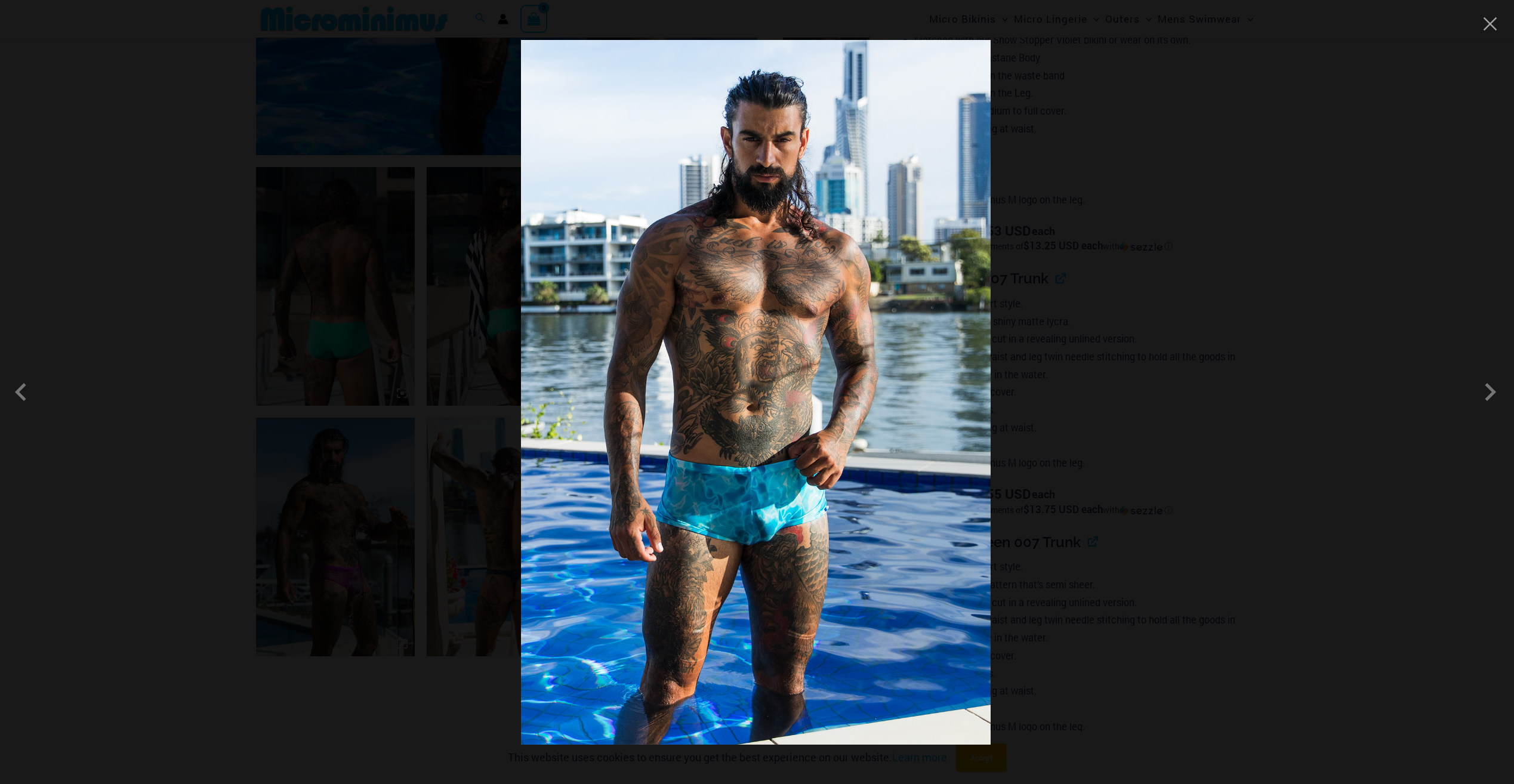
click at [748, 514] on img at bounding box center [756, 392] width 470 height 705
click at [1495, 28] on button "Close" at bounding box center [1490, 24] width 18 height 18
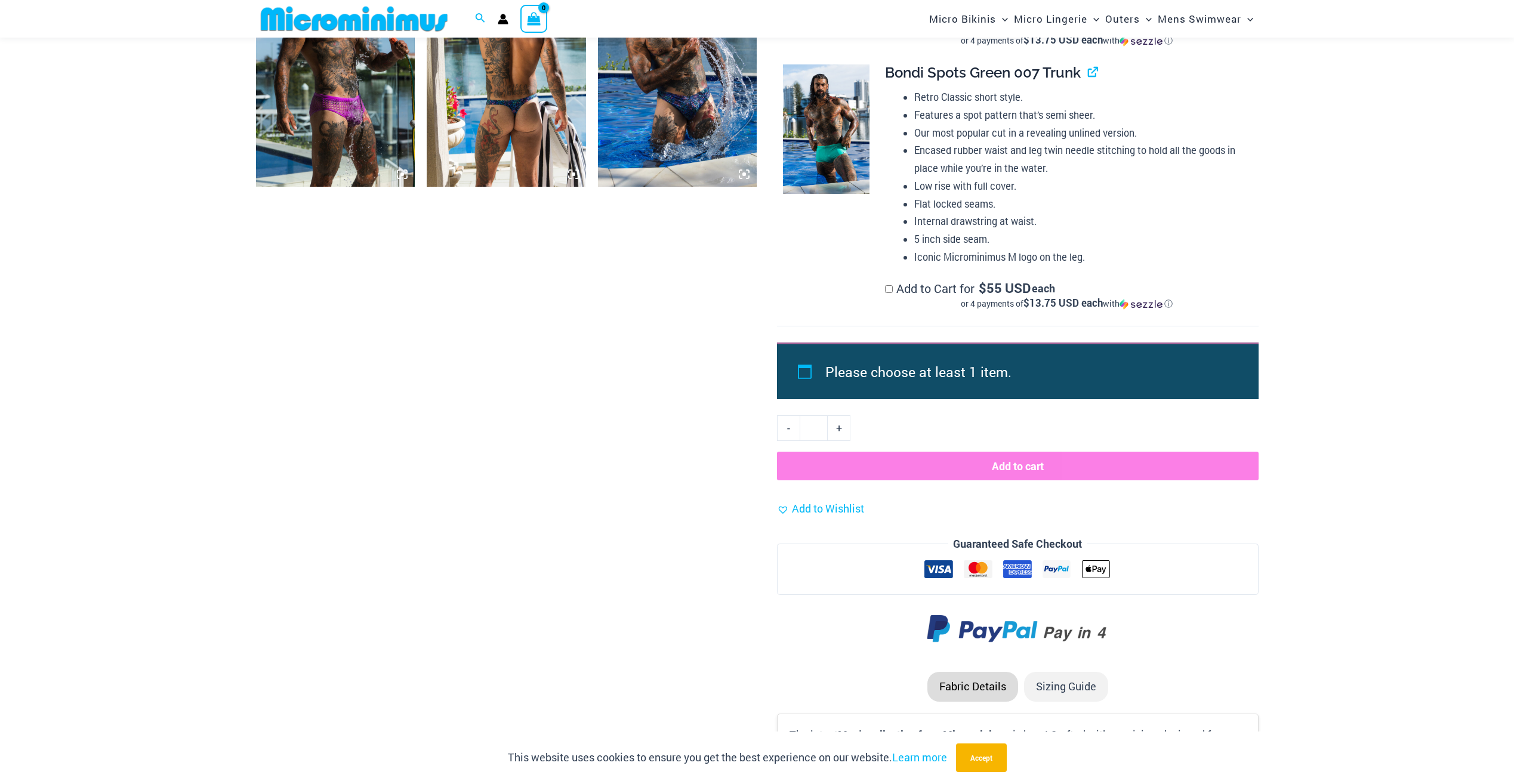
scroll to position [1182, 0]
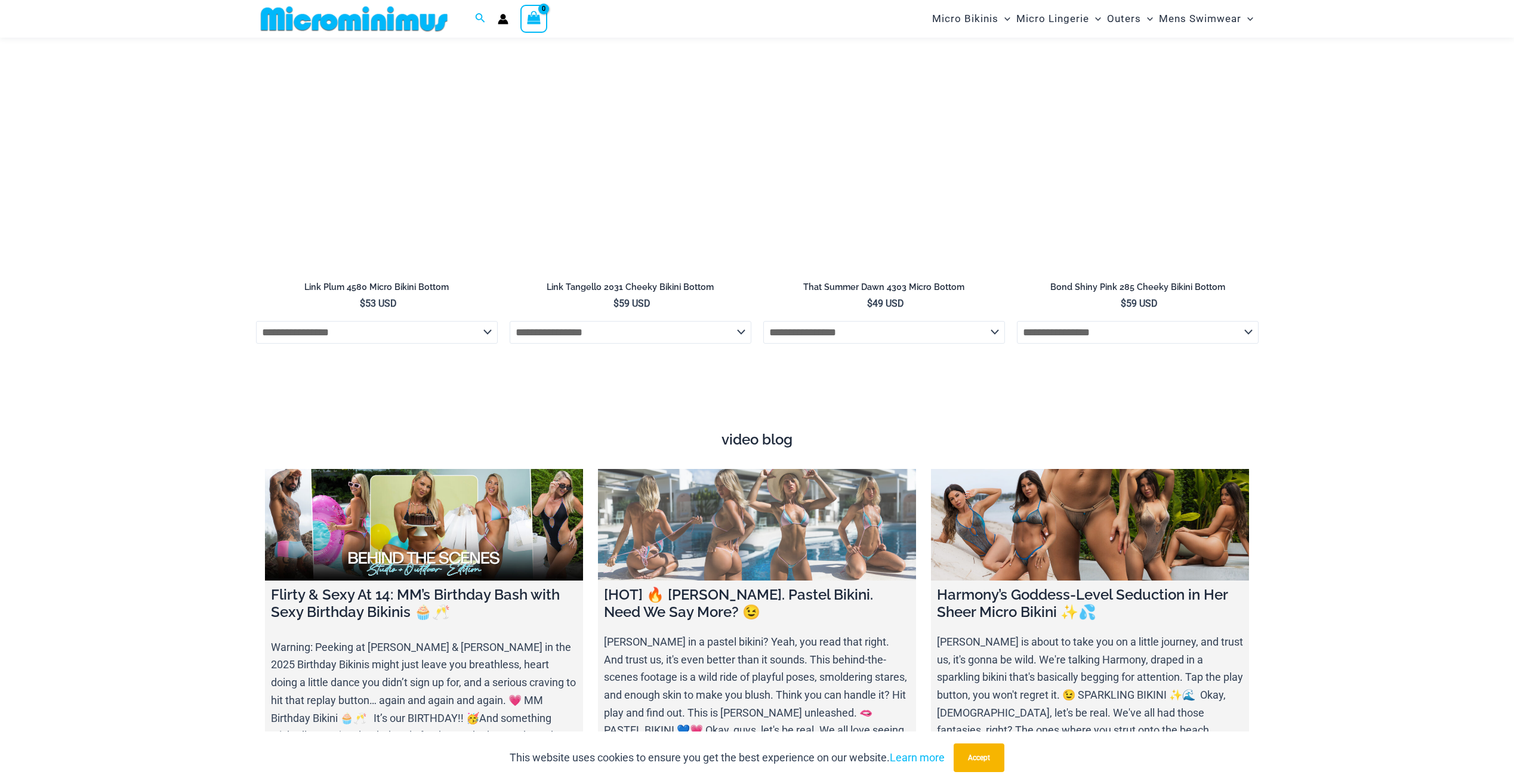
scroll to position [4165, 0]
